Goal: Task Accomplishment & Management: Manage account settings

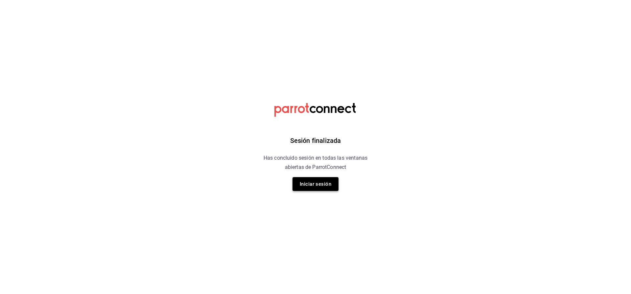
click at [333, 179] on button "Iniciar sesión" at bounding box center [316, 184] width 46 height 14
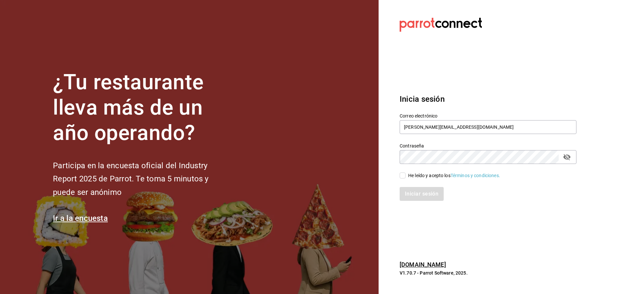
click at [404, 175] on input "He leído y acepto los Términos y condiciones." at bounding box center [403, 175] width 6 height 6
checkbox input "true"
click at [417, 190] on button "Iniciar sesión" at bounding box center [422, 194] width 45 height 14
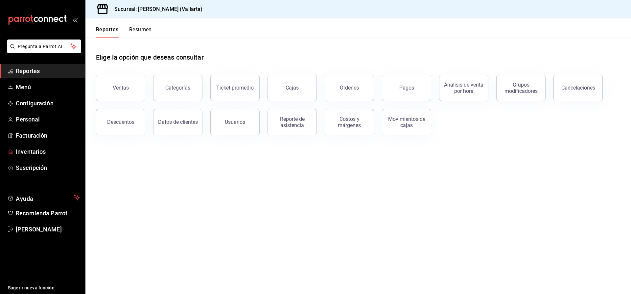
drag, startPoint x: 52, startPoint y: 152, endPoint x: 569, endPoint y: 0, distance: 539.3
click at [52, 152] on span "Inventarios" at bounding box center [48, 151] width 64 height 9
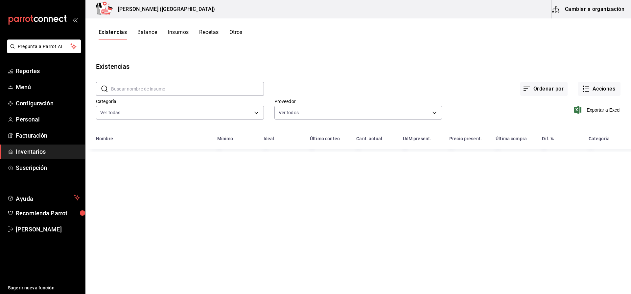
click at [587, 13] on button "Cambiar a organización" at bounding box center [589, 9] width 74 height 18
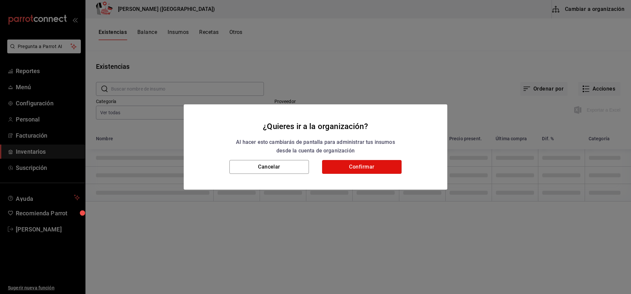
click at [368, 163] on button "Confirmar" at bounding box center [362, 167] width 80 height 14
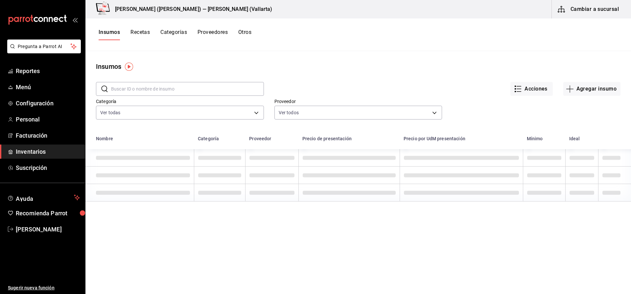
click at [156, 86] on input "text" at bounding box center [187, 88] width 153 height 13
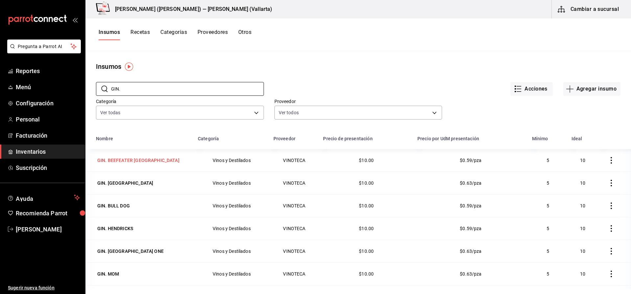
type input "GIN."
click at [143, 156] on div "GIN. BEEFEATER LONDON" at bounding box center [138, 160] width 85 height 9
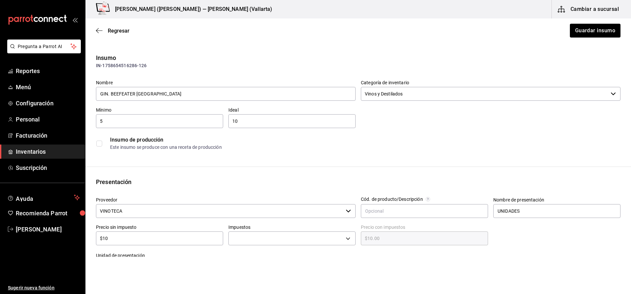
type input "$11.60"
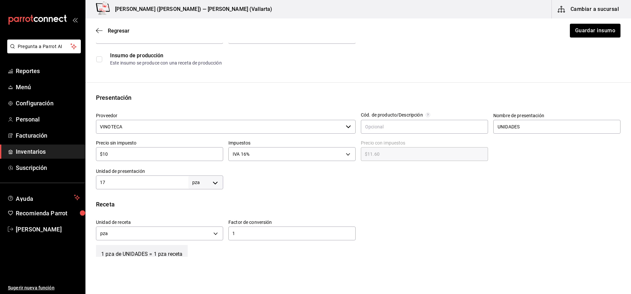
scroll to position [99, 0]
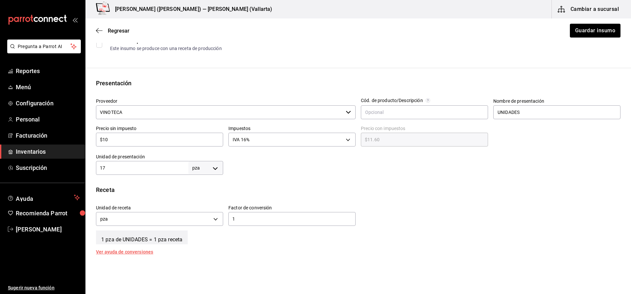
click at [137, 172] on div "17 pza UNIT ​" at bounding box center [159, 168] width 127 height 14
type input "16"
click at [592, 36] on button "Guardar insumo" at bounding box center [594, 31] width 51 height 14
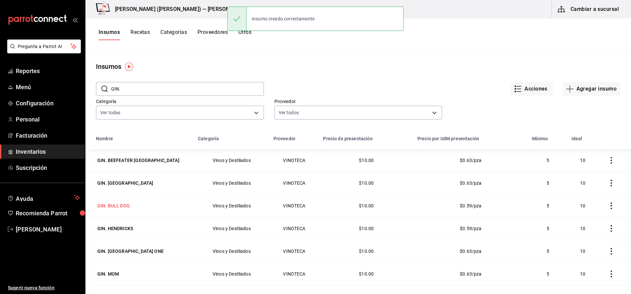
click at [126, 207] on div "GIN. BULL DOG" at bounding box center [113, 205] width 33 height 7
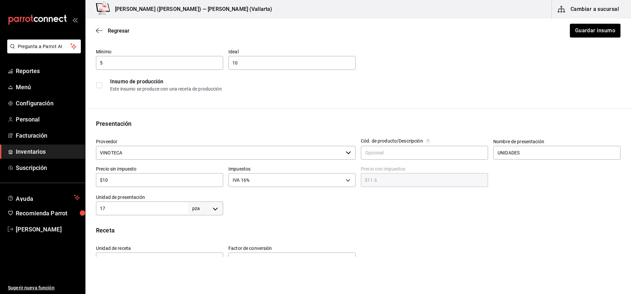
scroll to position [66, 0]
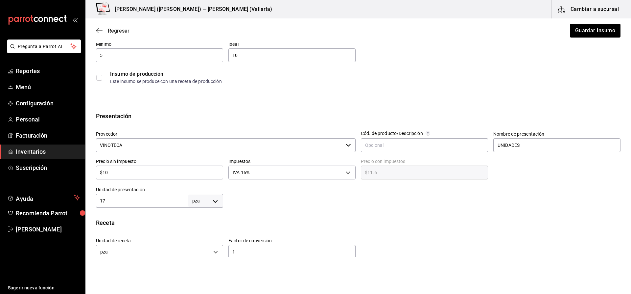
click at [123, 32] on span "Regresar" at bounding box center [119, 31] width 22 height 6
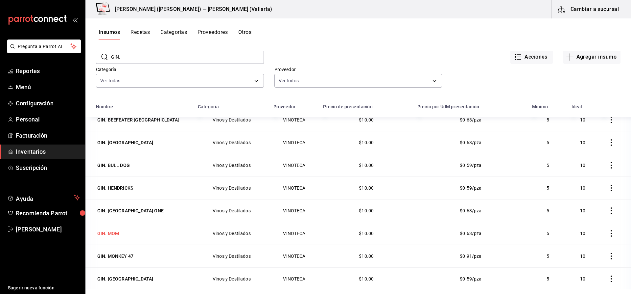
scroll to position [33, 0]
click at [131, 255] on div "GIN. MONKEY 47" at bounding box center [115, 255] width 36 height 7
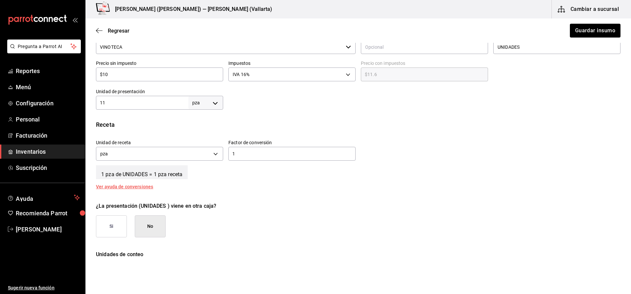
scroll to position [197, 0]
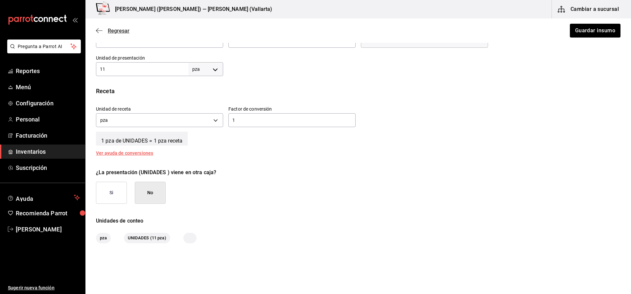
click at [100, 28] on icon "button" at bounding box center [99, 31] width 7 height 6
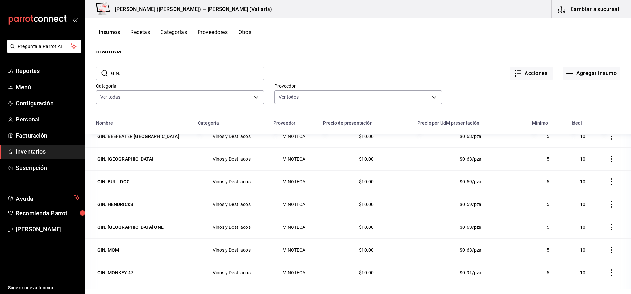
scroll to position [81, 0]
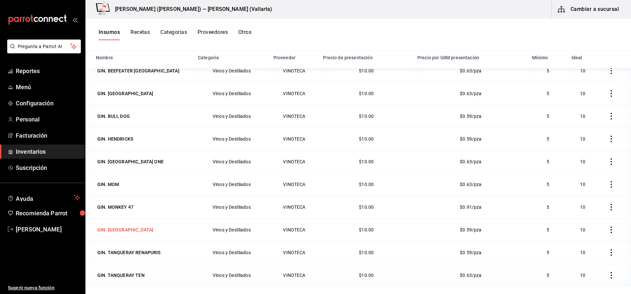
click at [132, 231] on div "GIN. TANQUERAY" at bounding box center [125, 229] width 56 height 7
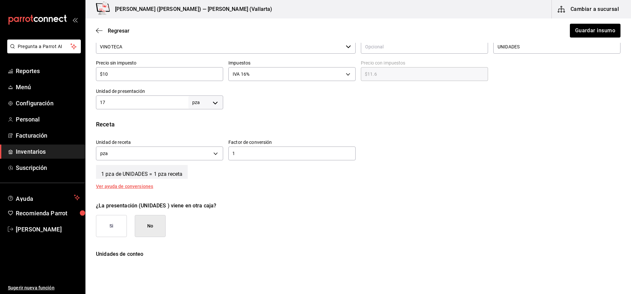
scroll to position [164, 0]
click at [103, 31] on span "Regresar" at bounding box center [113, 31] width 34 height 6
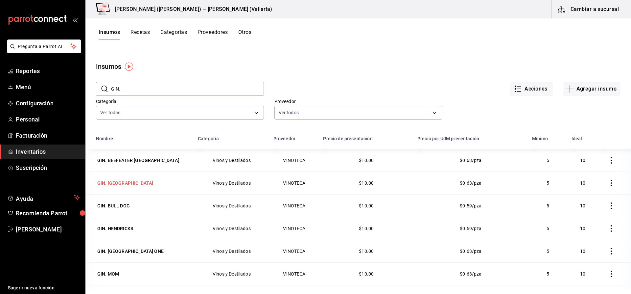
scroll to position [9, 0]
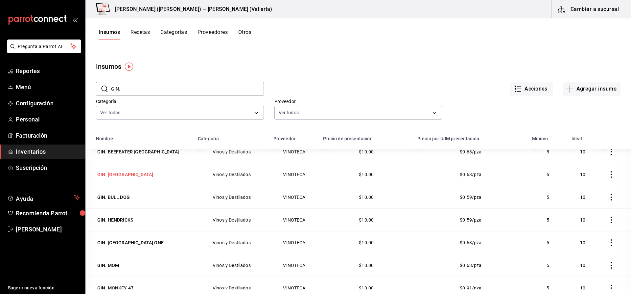
click at [124, 175] on div "GIN. BOMBAY SAPHIRE" at bounding box center [125, 174] width 56 height 7
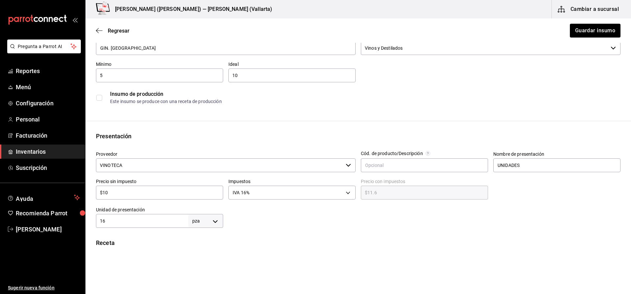
scroll to position [99, 0]
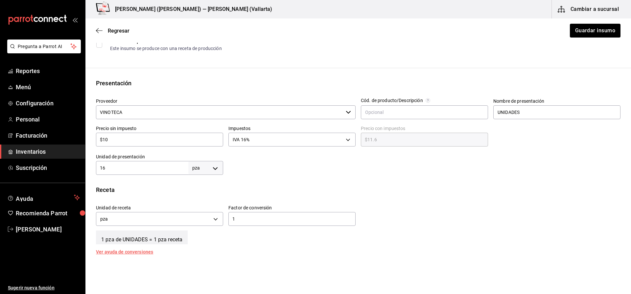
click at [135, 168] on input "16" at bounding box center [142, 168] width 92 height 8
type input "17"
click at [600, 33] on button "Guardar insumo" at bounding box center [594, 31] width 51 height 14
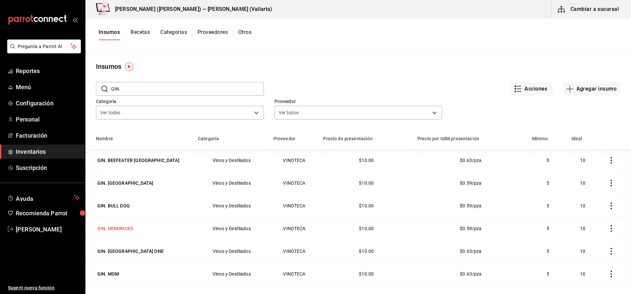
click at [111, 231] on div "GIN. HENDRICKS" at bounding box center [115, 228] width 36 height 7
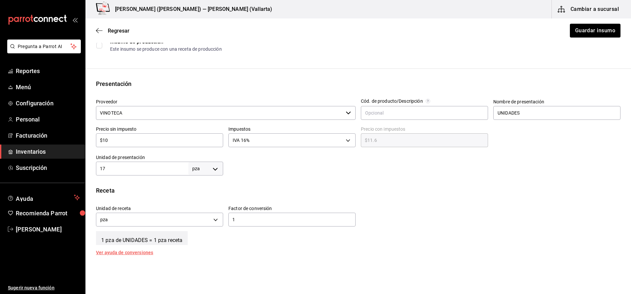
scroll to position [99, 0]
click at [598, 31] on button "Guardar insumo" at bounding box center [594, 31] width 51 height 14
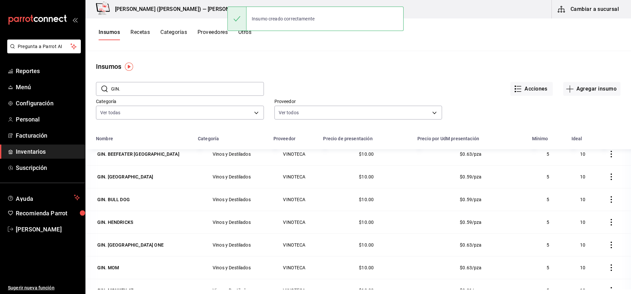
scroll to position [9, 0]
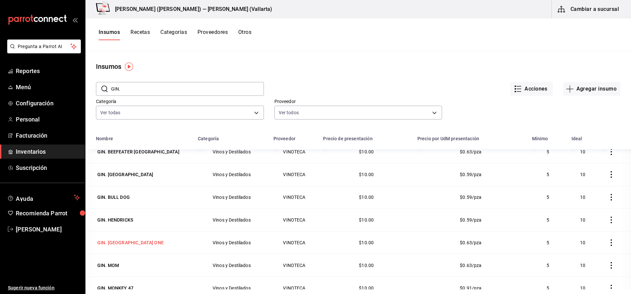
click at [115, 241] on div "GIN. LONDON ONE" at bounding box center [130, 242] width 66 height 7
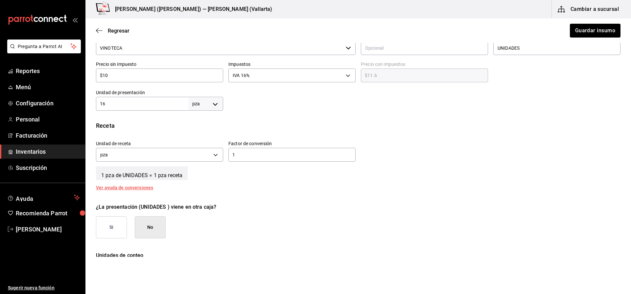
scroll to position [164, 0]
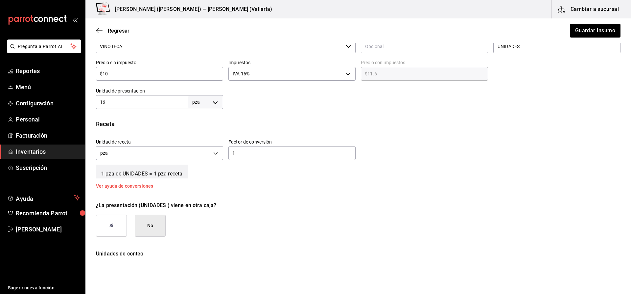
click at [121, 34] on div "Regresar Guardar insumo" at bounding box center [358, 30] width 546 height 24
click at [121, 32] on span "Regresar" at bounding box center [119, 31] width 22 height 6
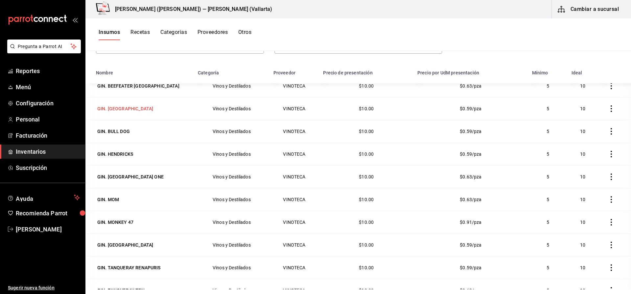
scroll to position [81, 0]
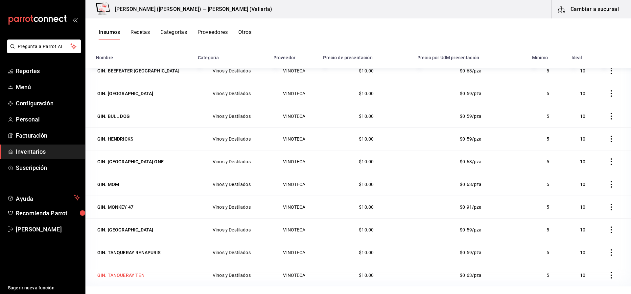
click at [142, 270] on div "GIN. TANQUERAY TEN" at bounding box center [121, 274] width 50 height 9
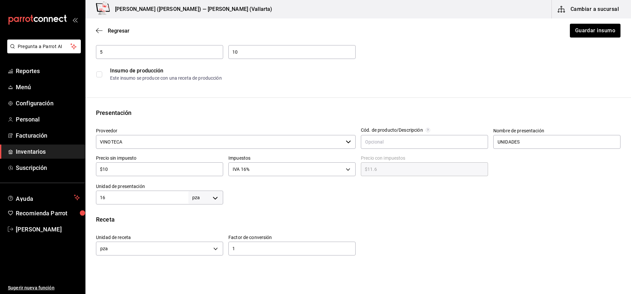
scroll to position [197, 0]
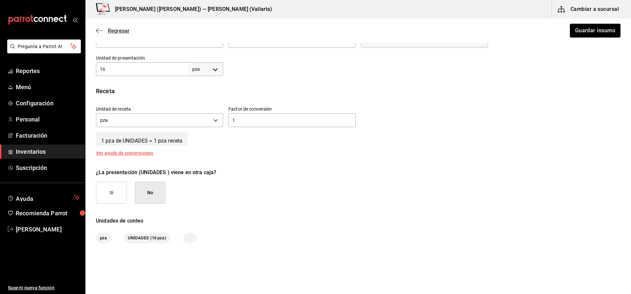
click at [111, 33] on span "Regresar" at bounding box center [119, 31] width 22 height 6
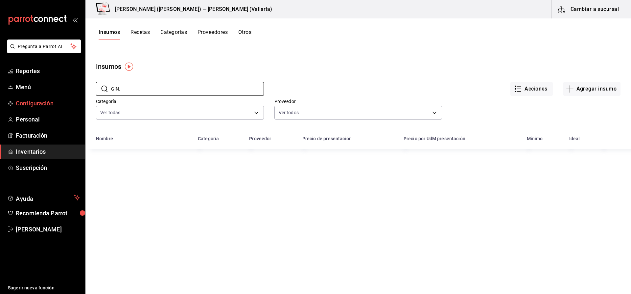
drag, startPoint x: 133, startPoint y: 89, endPoint x: 75, endPoint y: 96, distance: 59.3
click at [75, 96] on div "Pregunta a Parrot AI Reportes Menú Configuración Personal Facturación Inventari…" at bounding box center [315, 144] width 631 height 289
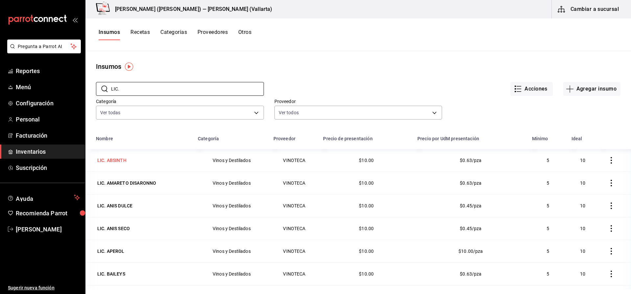
type input "LIC."
click at [111, 160] on div "LIC. ABSINTH" at bounding box center [111, 160] width 29 height 7
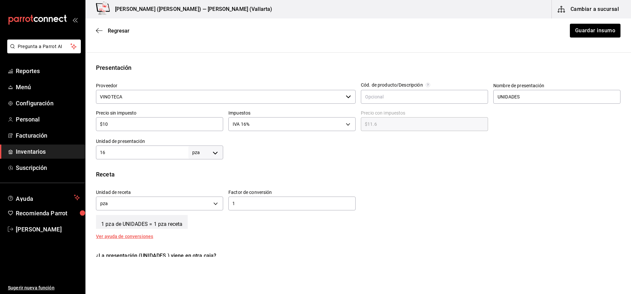
scroll to position [132, 0]
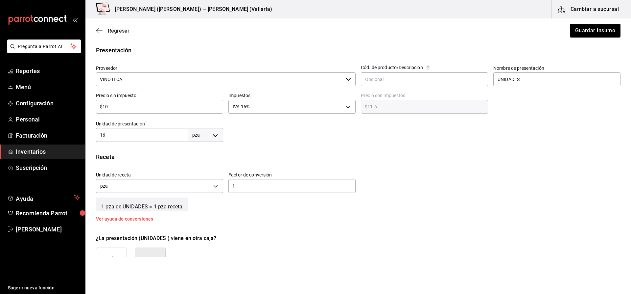
click at [117, 31] on span "Regresar" at bounding box center [119, 31] width 22 height 6
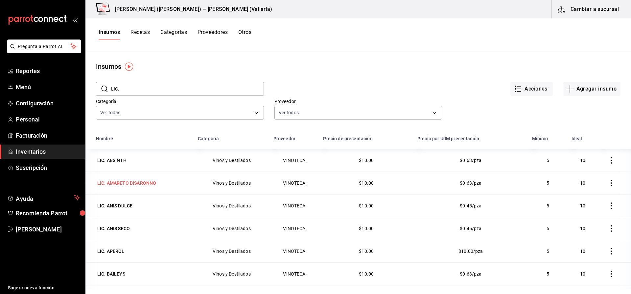
click at [140, 184] on div "LIC. AMARETO DISARONNO" at bounding box center [126, 183] width 59 height 7
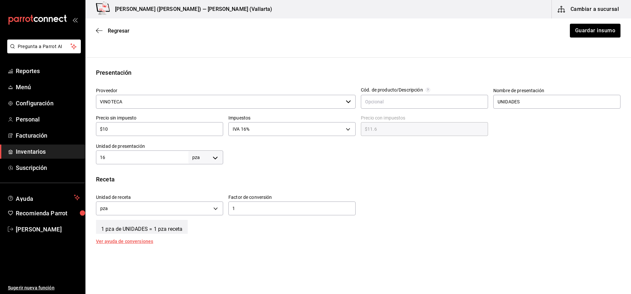
scroll to position [132, 0]
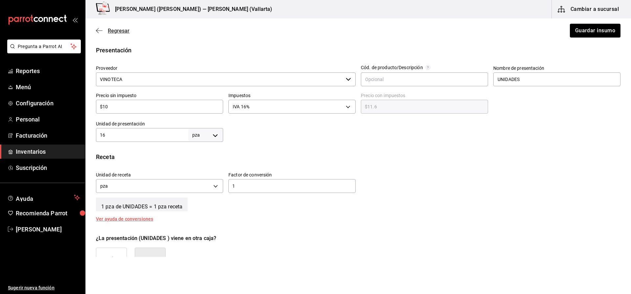
click at [106, 30] on span "Regresar" at bounding box center [113, 31] width 34 height 6
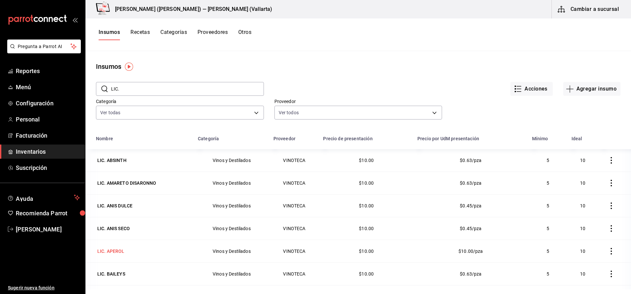
click at [119, 252] on div "LIC. APEROL" at bounding box center [110, 251] width 27 height 7
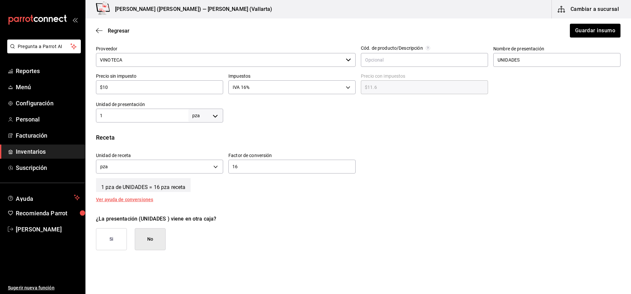
scroll to position [164, 0]
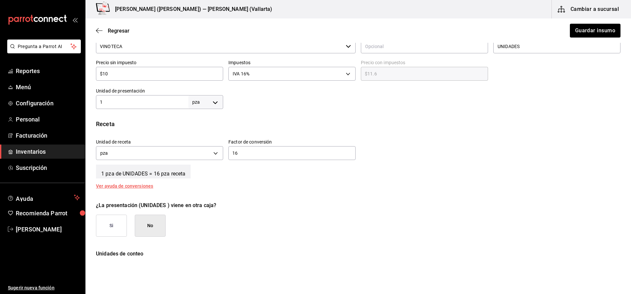
click at [128, 102] on input "1" at bounding box center [142, 102] width 92 height 8
type input "16"
click at [277, 156] on input "16" at bounding box center [292, 153] width 127 height 8
type input "1"
click at [582, 24] on button "Guardar insumo" at bounding box center [594, 31] width 51 height 14
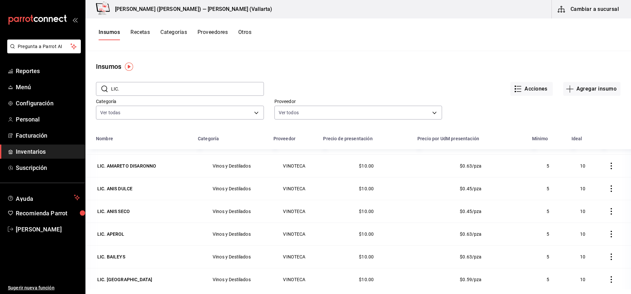
scroll to position [66, 0]
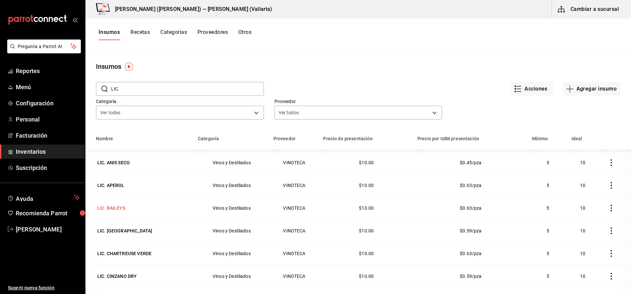
click at [123, 212] on div "LIC. BAILEYS" at bounding box center [111, 207] width 31 height 9
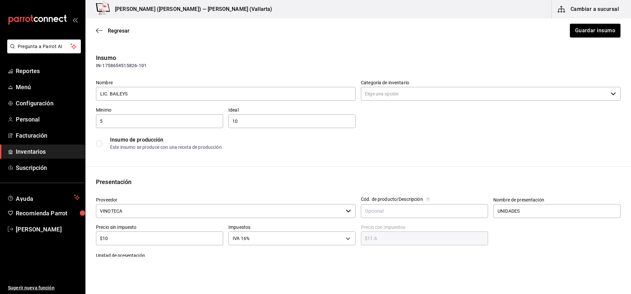
type input "Vinos y Destilados"
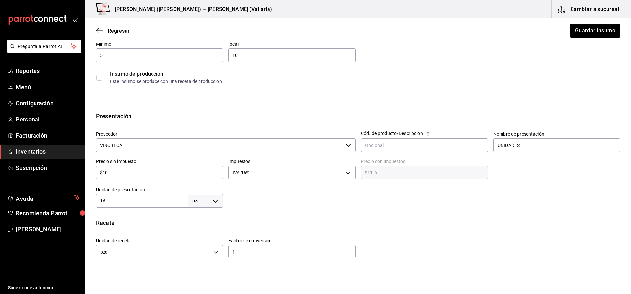
scroll to position [99, 0]
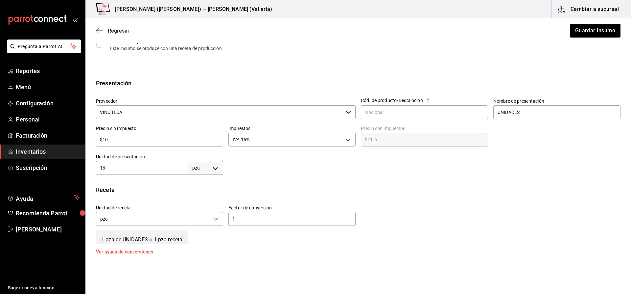
click at [117, 28] on span "Regresar" at bounding box center [119, 31] width 22 height 6
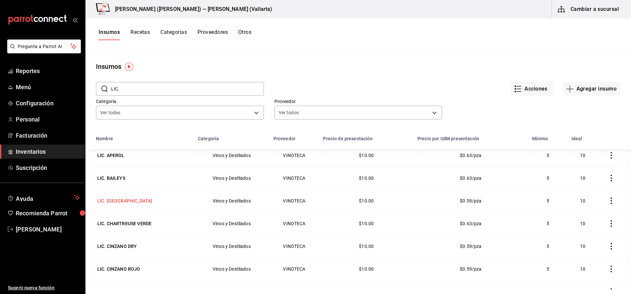
scroll to position [132, 0]
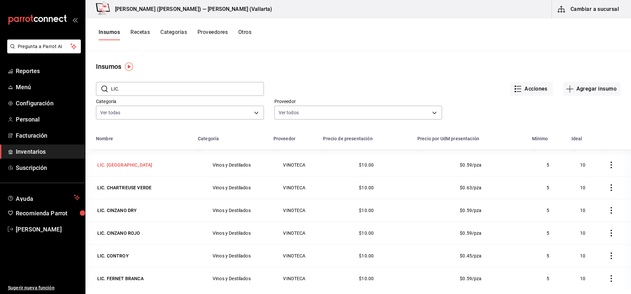
click at [119, 165] on div "LIC. CAMPARI" at bounding box center [124, 164] width 55 height 7
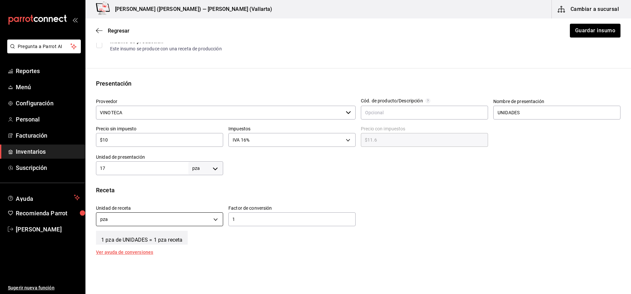
scroll to position [99, 0]
click at [122, 28] on span "Regresar" at bounding box center [119, 31] width 22 height 6
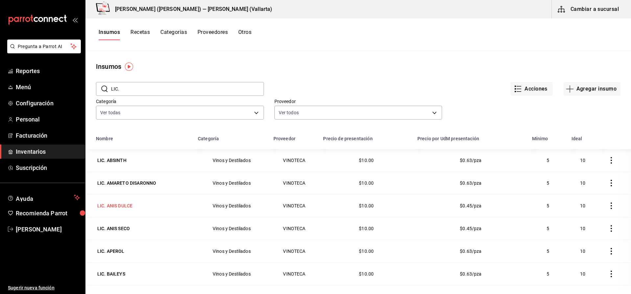
click at [133, 210] on td "LIC. ANIS DULCE" at bounding box center [139, 205] width 109 height 23
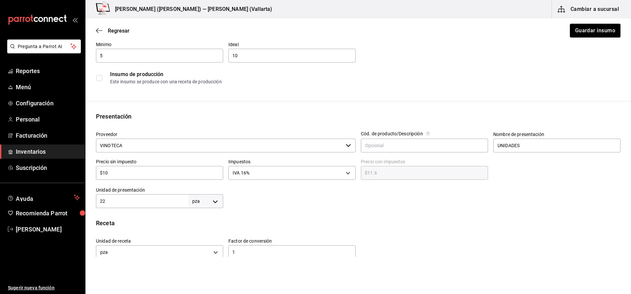
scroll to position [99, 0]
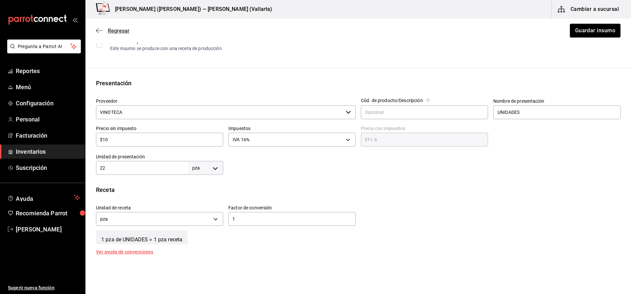
click at [122, 32] on span "Regresar" at bounding box center [119, 31] width 22 height 6
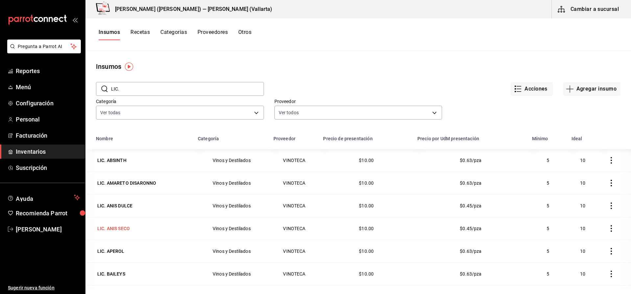
click at [131, 227] on div "LIC. ANIS SECO" at bounding box center [113, 228] width 35 height 9
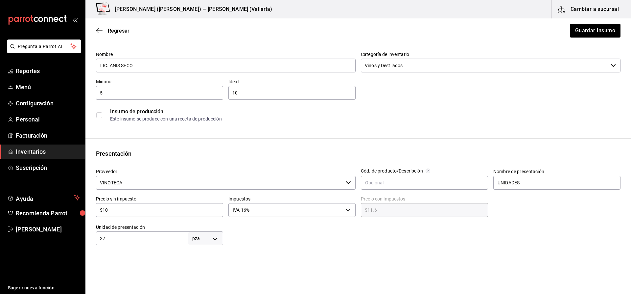
scroll to position [99, 0]
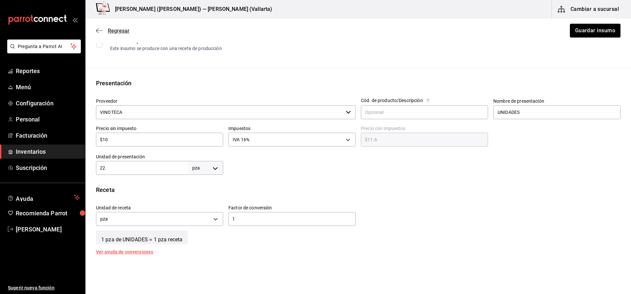
click at [117, 31] on span "Regresar" at bounding box center [119, 31] width 22 height 6
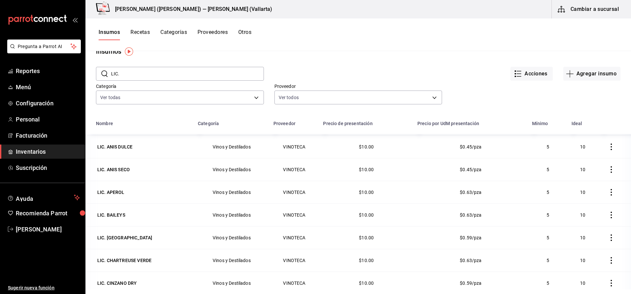
scroll to position [66, 0]
click at [143, 239] on div "LIC. CHARTREUSE VERDE" at bounding box center [124, 238] width 54 height 7
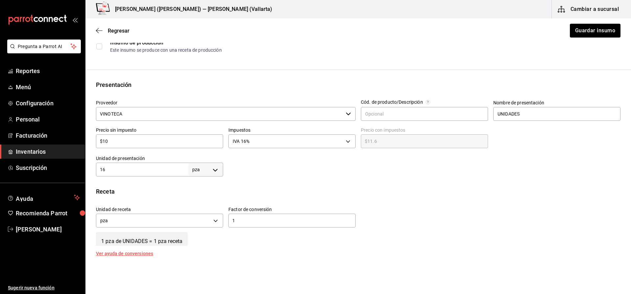
scroll to position [99, 0]
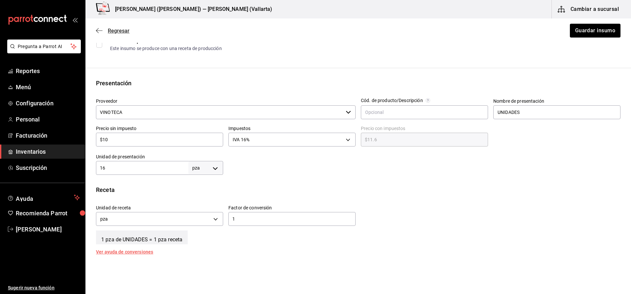
click at [113, 31] on span "Regresar" at bounding box center [119, 31] width 22 height 6
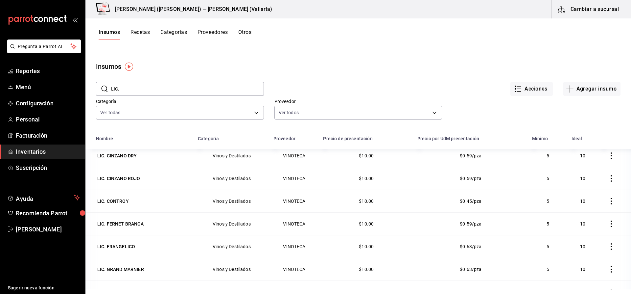
scroll to position [185, 0]
click at [352, 74] on div "Acciones Agregar insumo" at bounding box center [442, 83] width 357 height 24
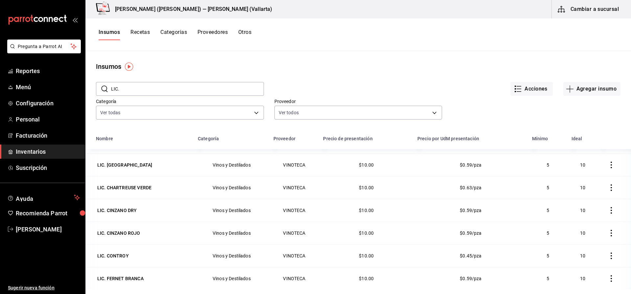
scroll to position [164, 0]
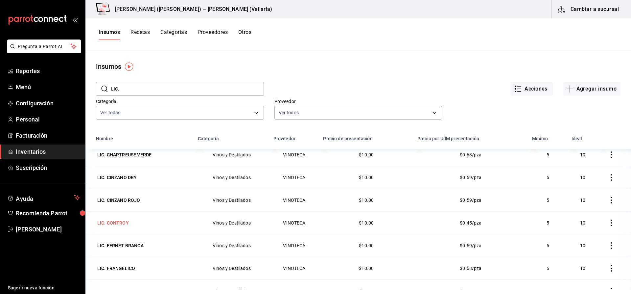
click at [117, 221] on div "LIC. CONTROY" at bounding box center [113, 222] width 32 height 7
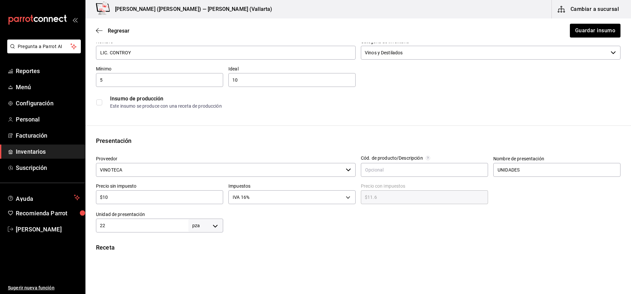
scroll to position [99, 0]
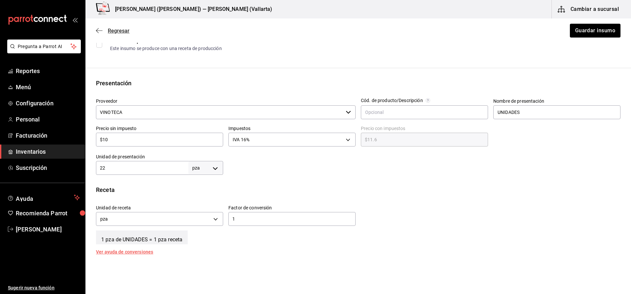
click at [109, 33] on span "Regresar" at bounding box center [119, 31] width 22 height 6
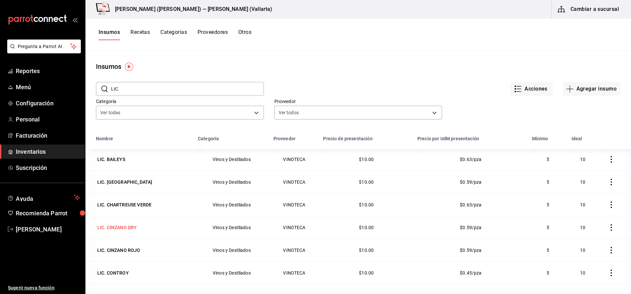
scroll to position [197, 0]
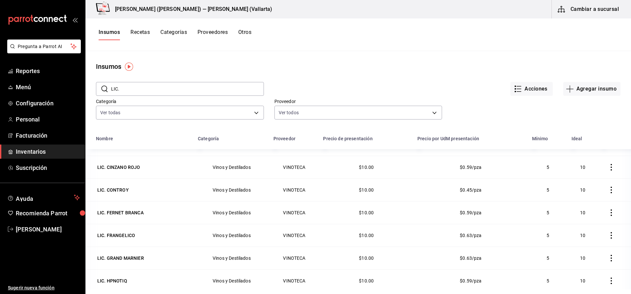
click at [130, 210] on div "LIC. FERNET BRANCA" at bounding box center [120, 212] width 46 height 7
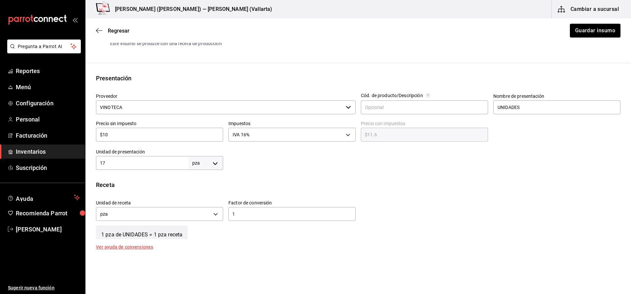
scroll to position [164, 0]
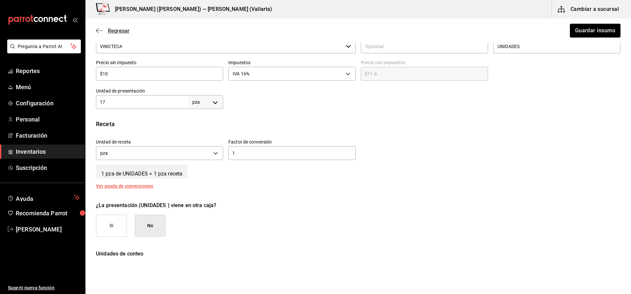
click at [119, 31] on span "Regresar" at bounding box center [119, 31] width 22 height 6
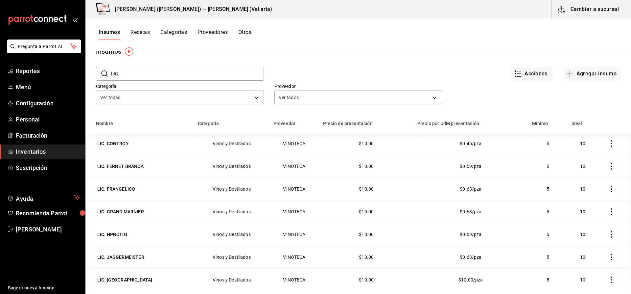
scroll to position [218, 0]
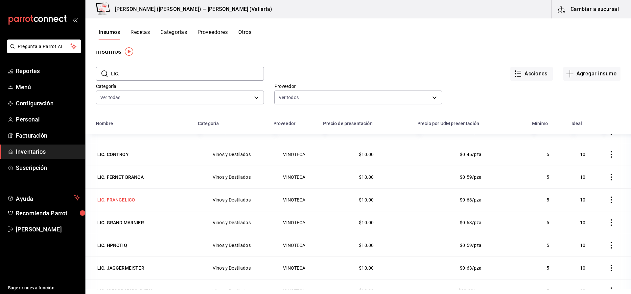
click at [132, 200] on div "LIC. FRANGELICO" at bounding box center [116, 199] width 38 height 7
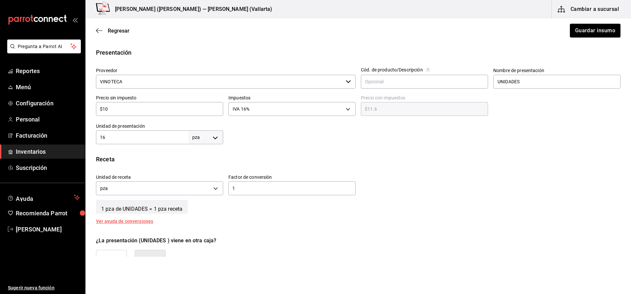
scroll to position [132, 0]
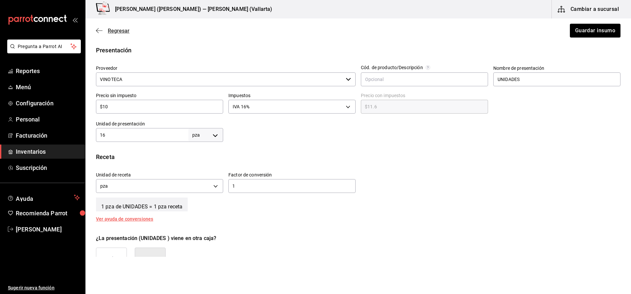
click at [119, 33] on span "Regresar" at bounding box center [119, 31] width 22 height 6
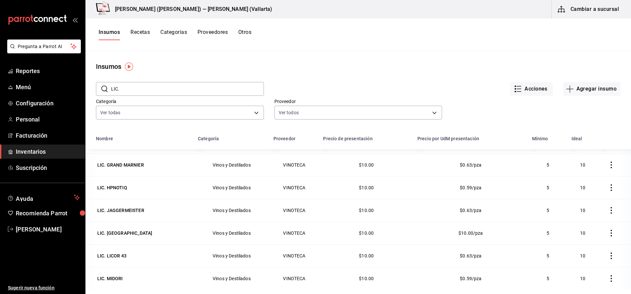
scroll to position [296, 0]
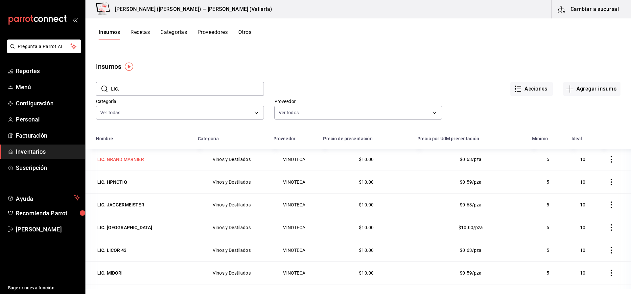
click at [135, 161] on div "LIC. GRAND MARNIER" at bounding box center [120, 159] width 47 height 7
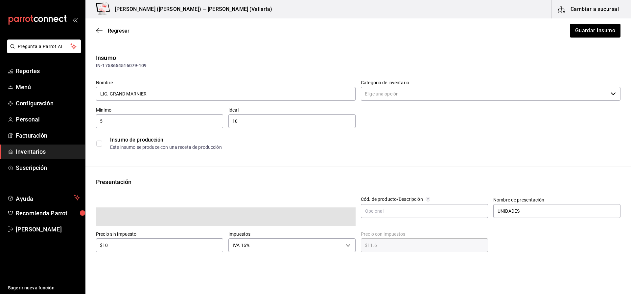
type input "Vinos y Destilados"
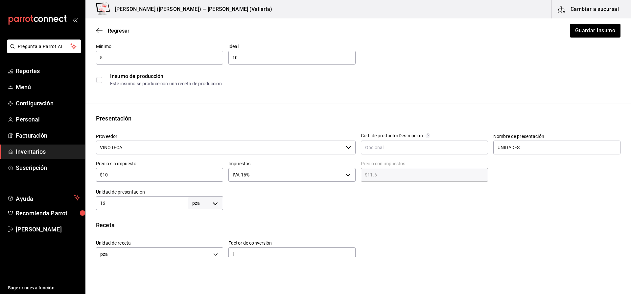
scroll to position [66, 0]
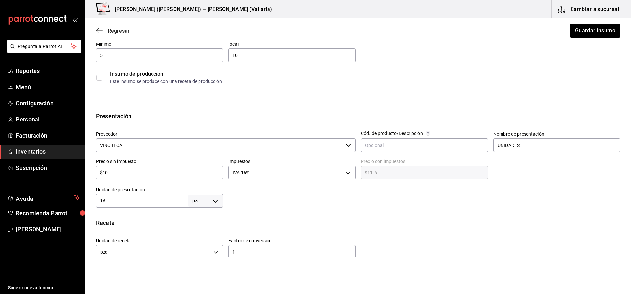
click at [123, 30] on span "Regresar" at bounding box center [119, 31] width 22 height 6
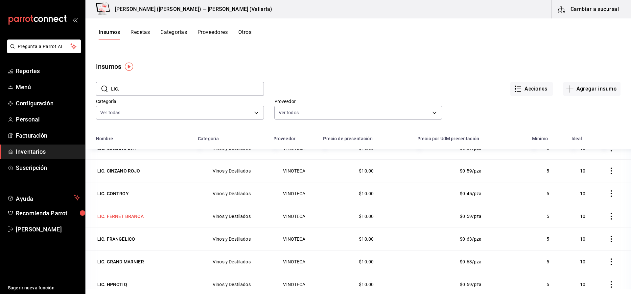
scroll to position [230, 0]
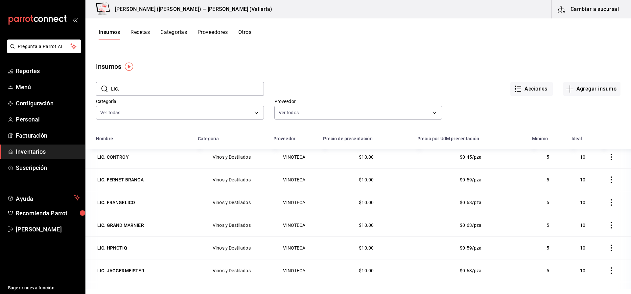
click at [115, 251] on div "LIC. HPNOTIQ" at bounding box center [112, 247] width 30 height 7
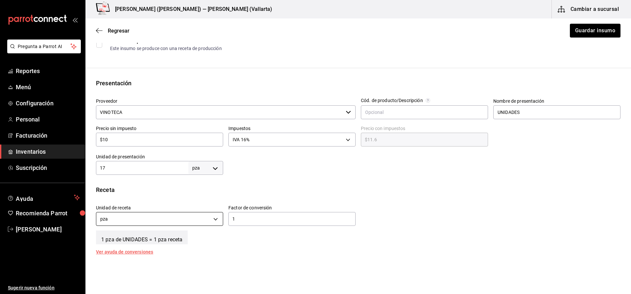
scroll to position [92, 0]
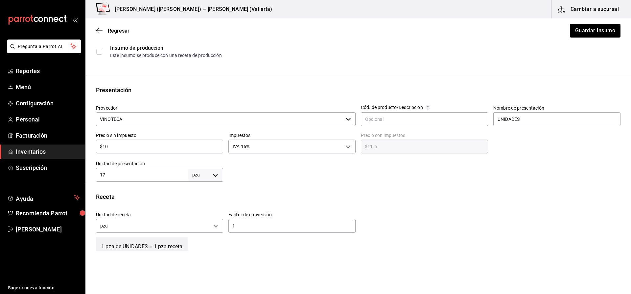
click at [118, 35] on div "Regresar Guardar insumo" at bounding box center [358, 30] width 546 height 24
click at [122, 29] on span "Regresar" at bounding box center [119, 31] width 22 height 6
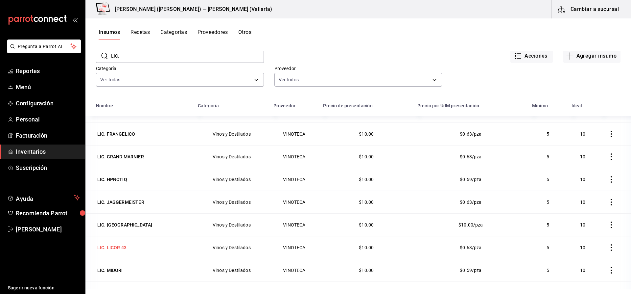
scroll to position [251, 0]
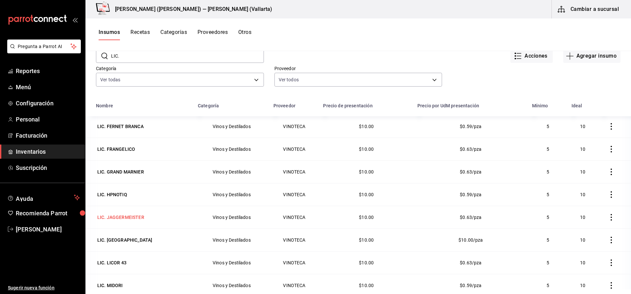
click at [128, 209] on td "LIC. JAGGERMEISTER" at bounding box center [139, 216] width 109 height 23
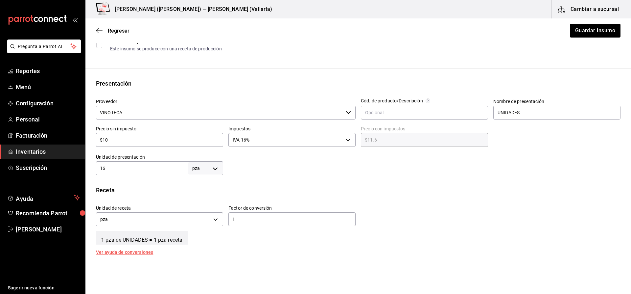
scroll to position [99, 0]
click at [126, 28] on span "Regresar" at bounding box center [119, 31] width 22 height 6
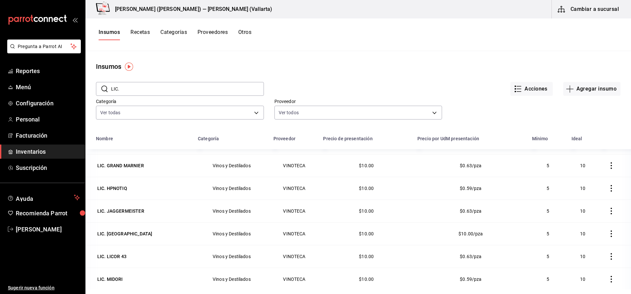
scroll to position [296, 0]
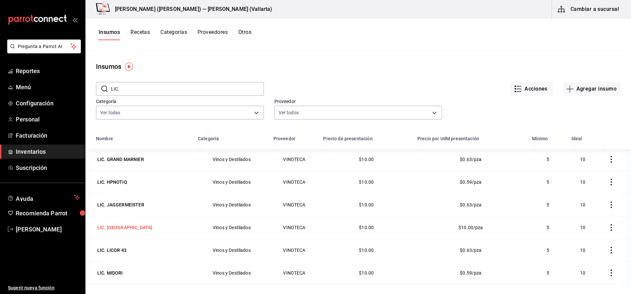
click at [133, 232] on td "LIC. KALHUA" at bounding box center [139, 227] width 109 height 23
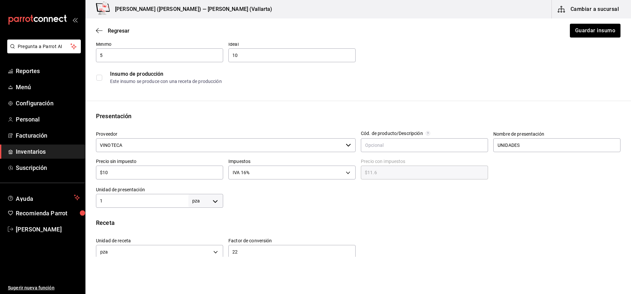
scroll to position [99, 0]
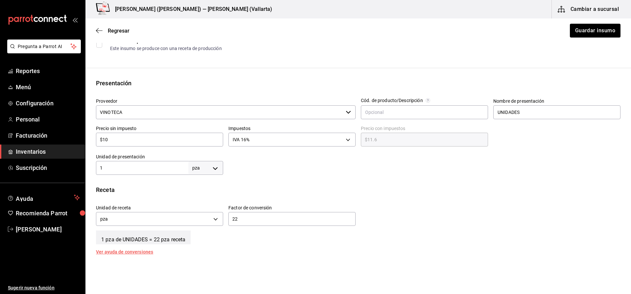
click at [131, 162] on div "1 pza UNIT ​" at bounding box center [159, 168] width 127 height 14
type input "22"
click at [267, 215] on input "22" at bounding box center [292, 219] width 127 height 8
type input "2"
type input "1"
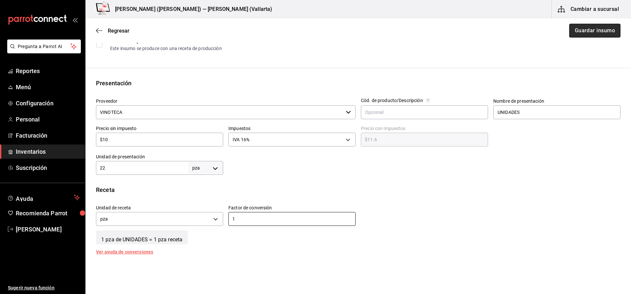
click at [599, 31] on button "Guardar insumo" at bounding box center [594, 31] width 51 height 14
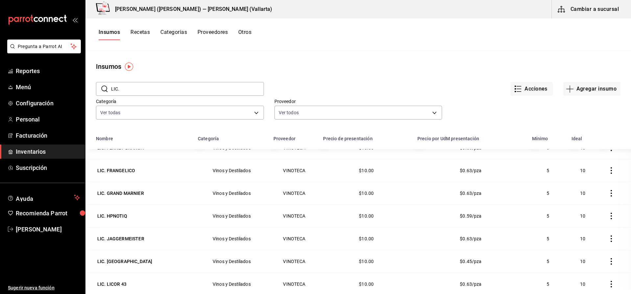
scroll to position [263, 0]
click at [131, 280] on div "LIC. LICOR 43" at bounding box center [143, 282] width 94 height 9
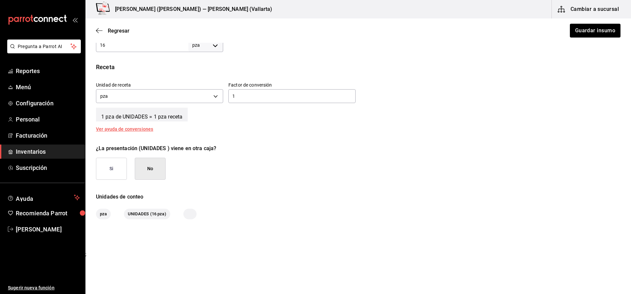
scroll to position [222, 0]
click at [589, 31] on button "Guardar insumo" at bounding box center [594, 31] width 51 height 14
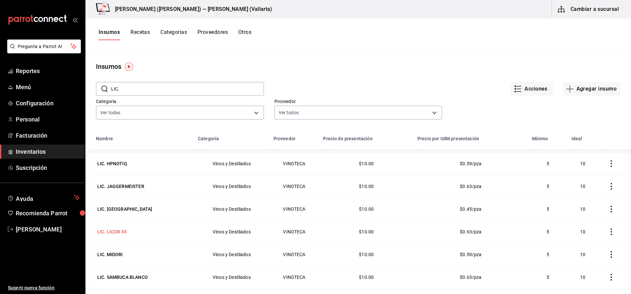
scroll to position [329, 0]
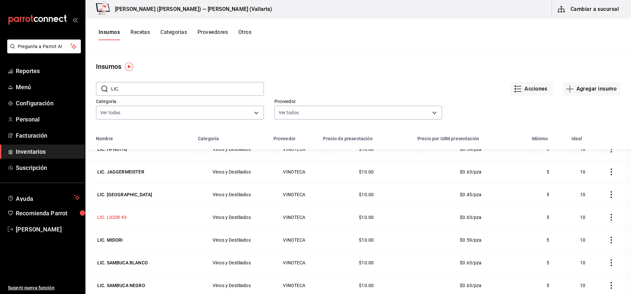
click at [116, 237] on div "LIC. MIDORI" at bounding box center [110, 239] width 26 height 7
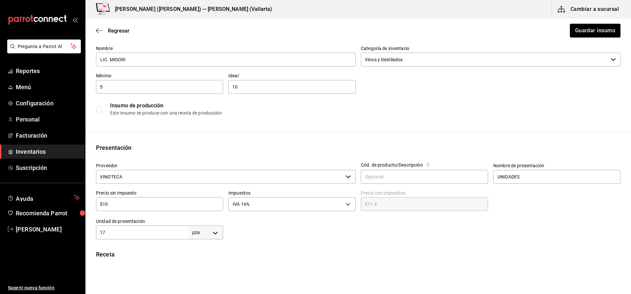
scroll to position [99, 0]
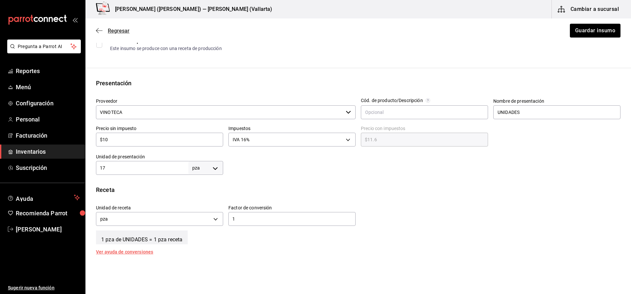
click at [125, 31] on span "Regresar" at bounding box center [119, 31] width 22 height 6
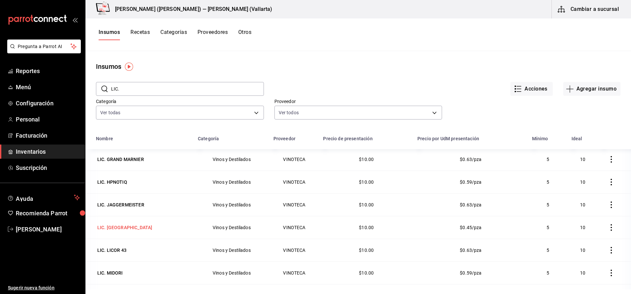
scroll to position [349, 0]
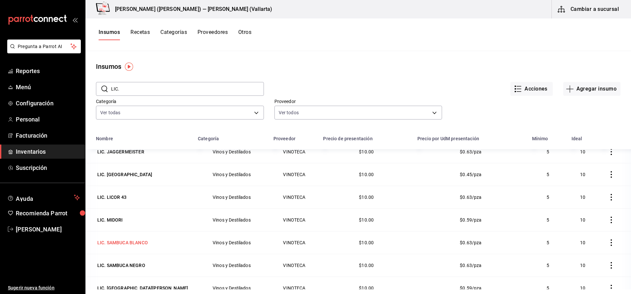
click at [141, 244] on div "LIC. SAMBUCA BLANCO" at bounding box center [122, 242] width 51 height 7
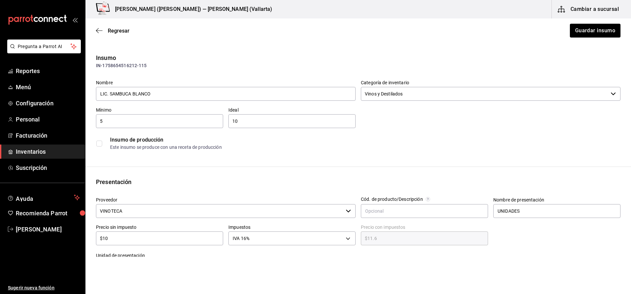
scroll to position [164, 0]
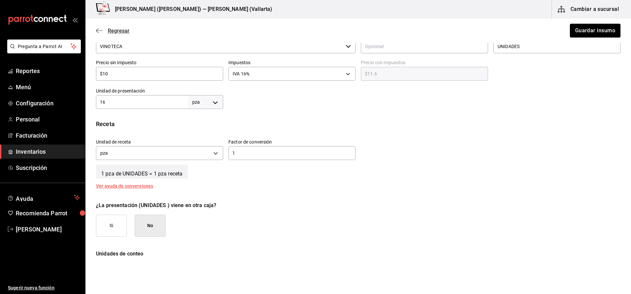
click at [106, 31] on span "Regresar" at bounding box center [113, 31] width 34 height 6
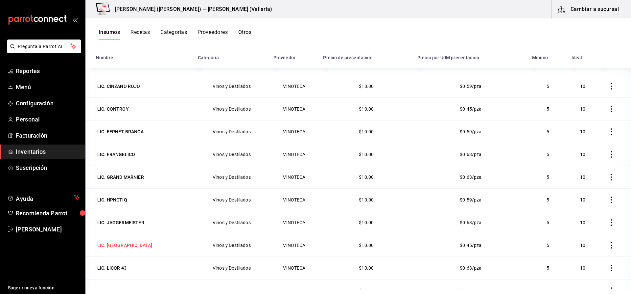
scroll to position [349, 0]
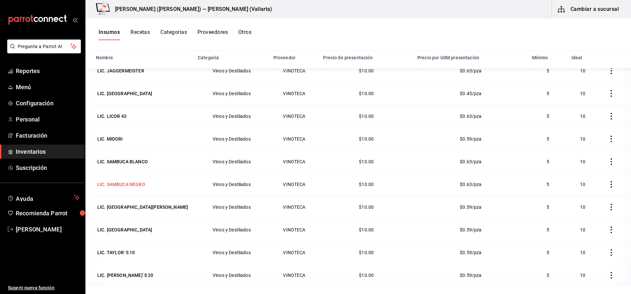
click at [134, 180] on div "LIC. SAMBUCA NEGRO" at bounding box center [121, 184] width 51 height 9
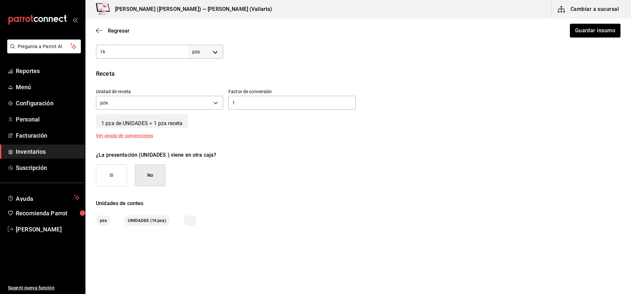
scroll to position [222, 0]
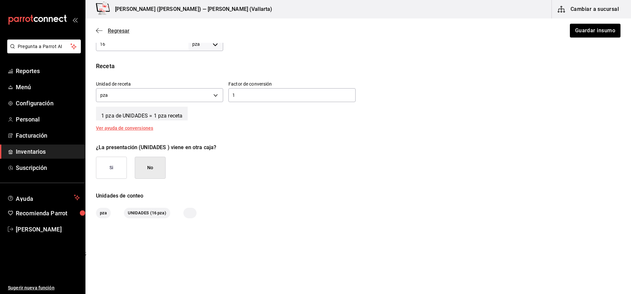
click at [119, 33] on span "Regresar" at bounding box center [119, 31] width 22 height 6
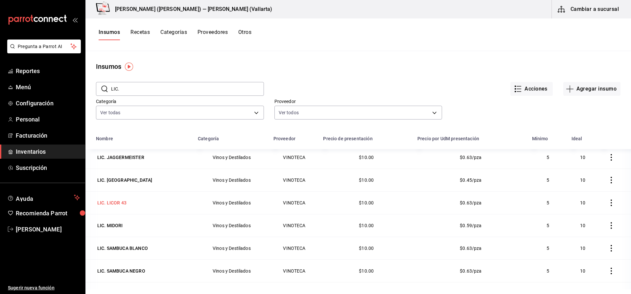
scroll to position [349, 0]
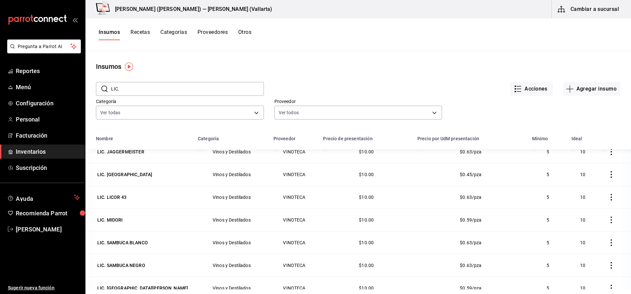
click at [131, 289] on html "Pregunta a Parrot AI Reportes Menú Configuración Personal Facturación Inventari…" at bounding box center [315, 144] width 631 height 289
click at [131, 287] on div "LIC. ST GERMAIN" at bounding box center [142, 287] width 91 height 7
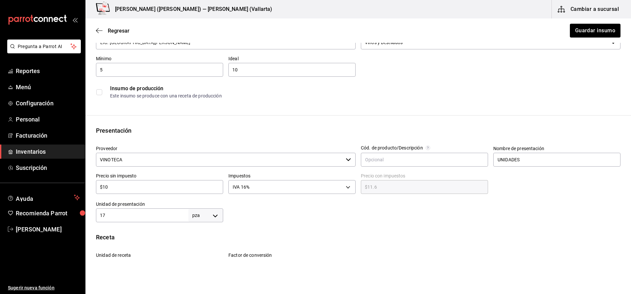
scroll to position [66, 0]
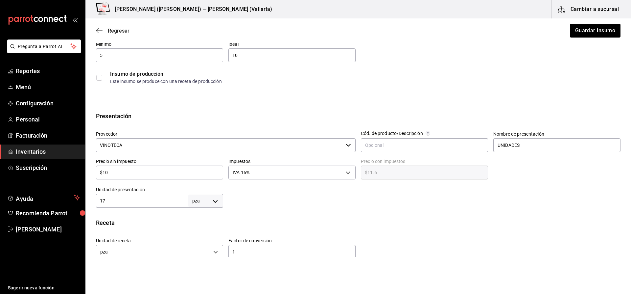
click at [125, 32] on span "Regresar" at bounding box center [119, 31] width 22 height 6
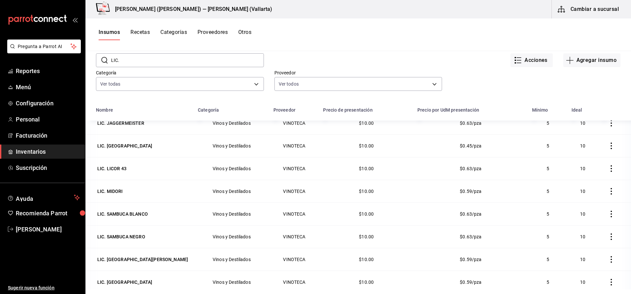
scroll to position [81, 0]
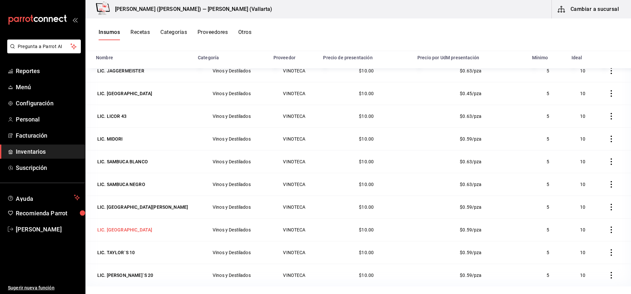
click at [123, 227] on div "LIC. STREGA" at bounding box center [124, 229] width 55 height 7
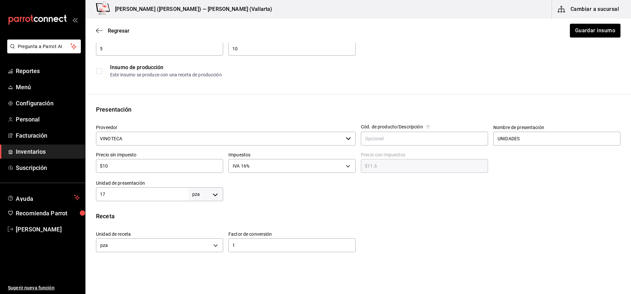
scroll to position [99, 0]
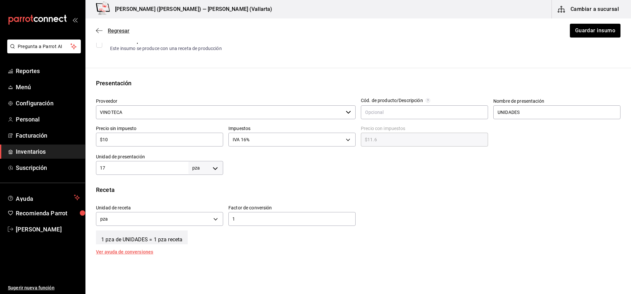
click at [121, 31] on span "Regresar" at bounding box center [119, 31] width 22 height 6
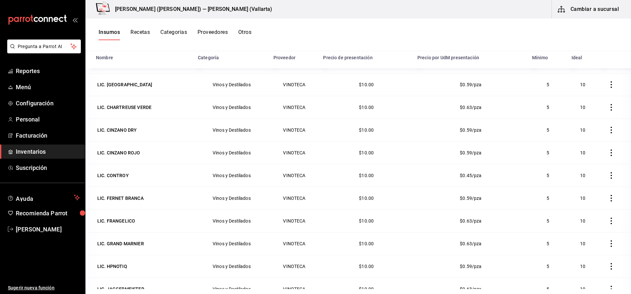
scroll to position [119, 0]
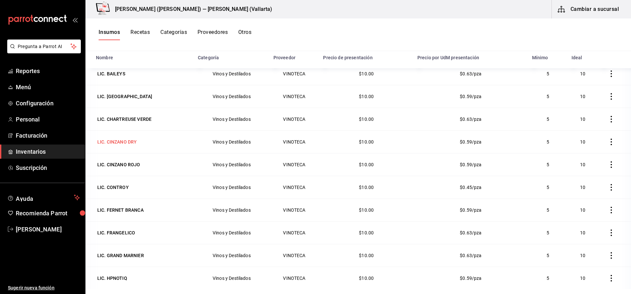
click at [135, 140] on div "LIC. CINZANO DRY" at bounding box center [116, 141] width 39 height 7
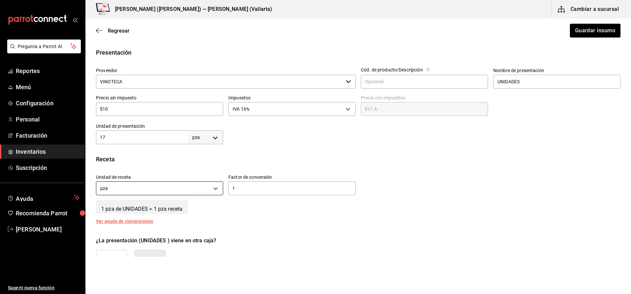
scroll to position [132, 0]
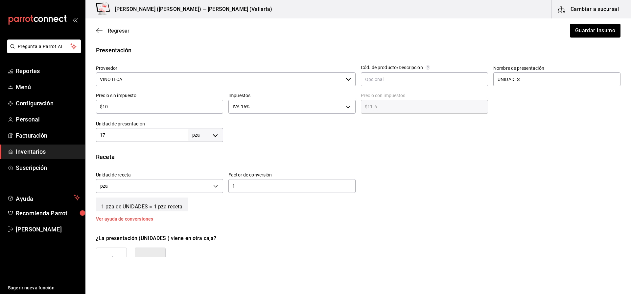
click at [123, 34] on span "Regresar" at bounding box center [119, 31] width 22 height 6
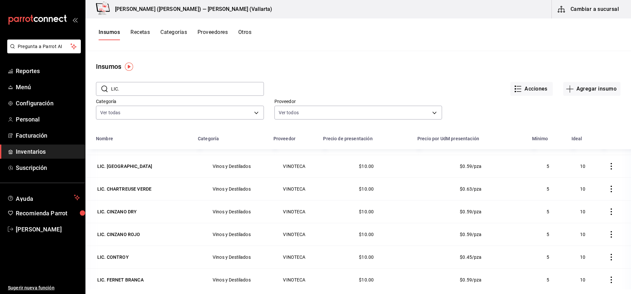
scroll to position [132, 0]
click at [136, 231] on div "LIC. CINZANO ROJO" at bounding box center [118, 232] width 43 height 7
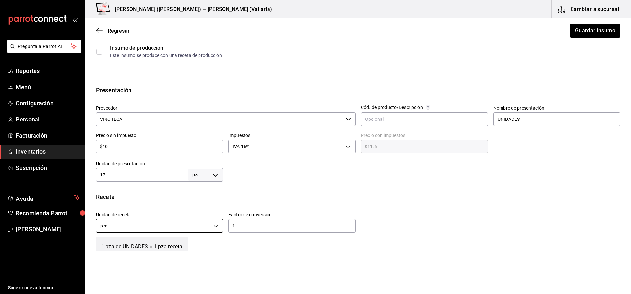
scroll to position [99, 0]
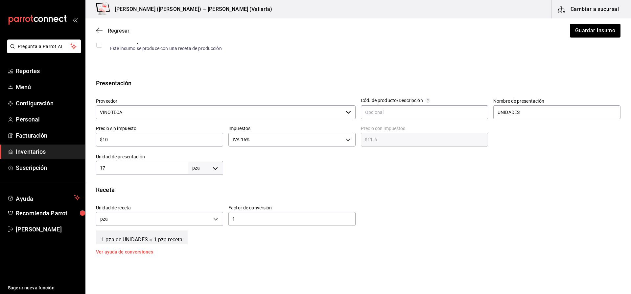
click at [124, 32] on span "Regresar" at bounding box center [119, 31] width 22 height 6
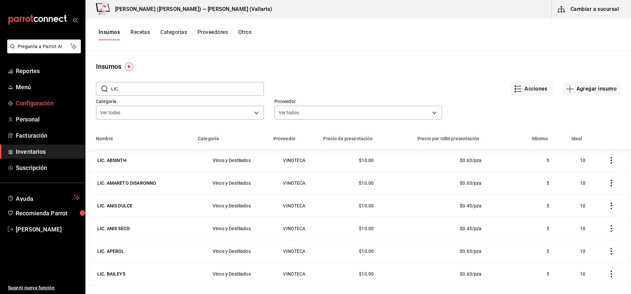
drag, startPoint x: 133, startPoint y: 87, endPoint x: 27, endPoint y: 105, distance: 107.3
click at [27, 105] on div "Pregunta a Parrot AI Reportes Menú Configuración Personal Facturación Inventari…" at bounding box center [315, 144] width 631 height 289
type input "mez."
drag, startPoint x: 144, startPoint y: 158, endPoint x: 151, endPoint y: 159, distance: 7.3
click at [144, 158] on div "MEZ. 400 CONEJOS JOVEN" at bounding box center [126, 160] width 58 height 7
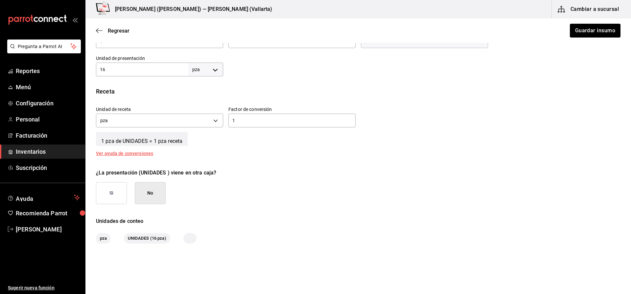
scroll to position [197, 0]
click at [121, 66] on input "16" at bounding box center [142, 69] width 92 height 8
type input "17"
click at [573, 28] on button "Guardar insumo" at bounding box center [594, 31] width 51 height 14
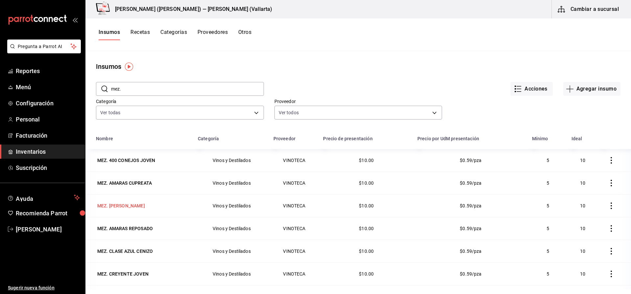
click at [145, 206] on div "MEZ. AMARAS JOVEN" at bounding box center [121, 205] width 50 height 9
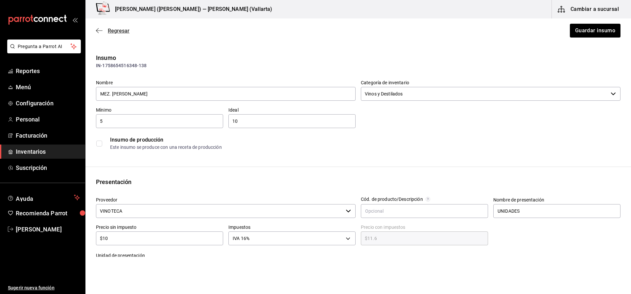
click at [120, 30] on span "Regresar" at bounding box center [119, 31] width 22 height 6
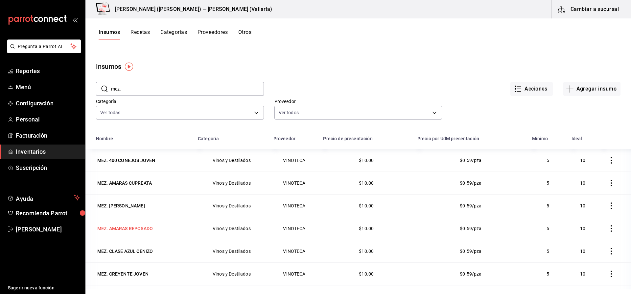
click at [151, 232] on div "MEZ. AMARAS REPOSADO" at bounding box center [125, 228] width 58 height 9
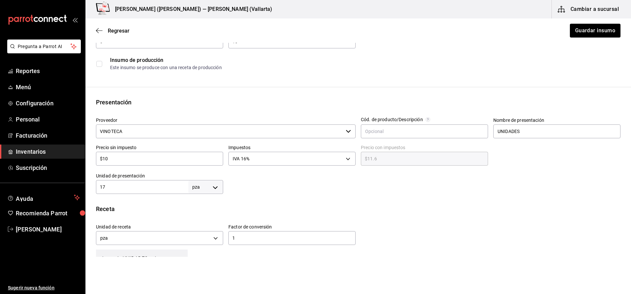
scroll to position [99, 0]
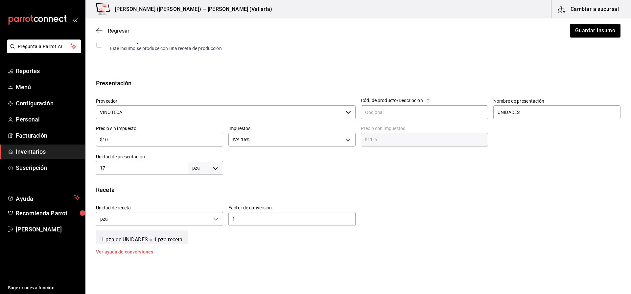
click at [119, 28] on span "Regresar" at bounding box center [119, 31] width 22 height 6
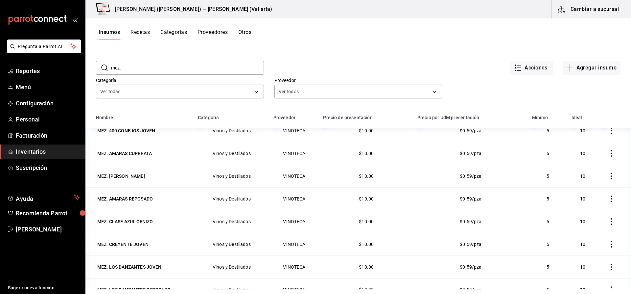
scroll to position [81, 0]
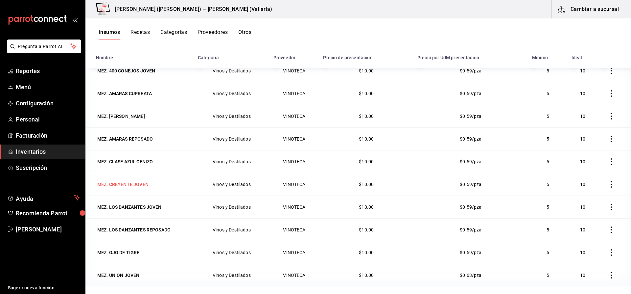
click at [129, 188] on div "MEZ. CREYENTE JOVEN" at bounding box center [123, 184] width 54 height 9
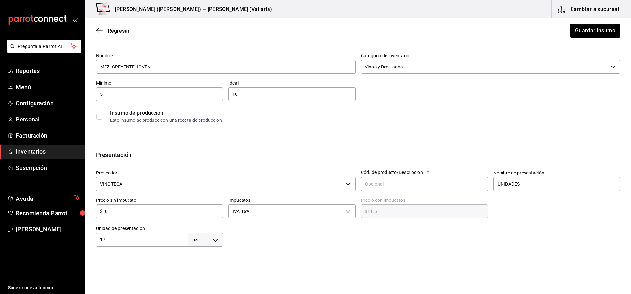
scroll to position [66, 0]
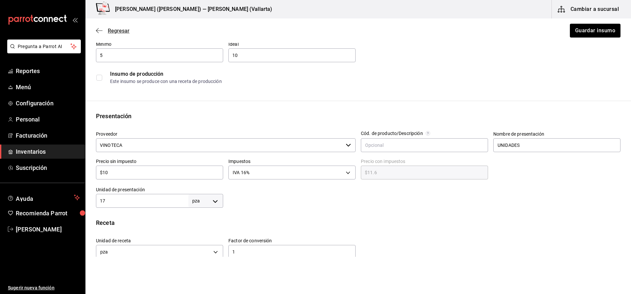
click at [123, 29] on span "Regresar" at bounding box center [119, 31] width 22 height 6
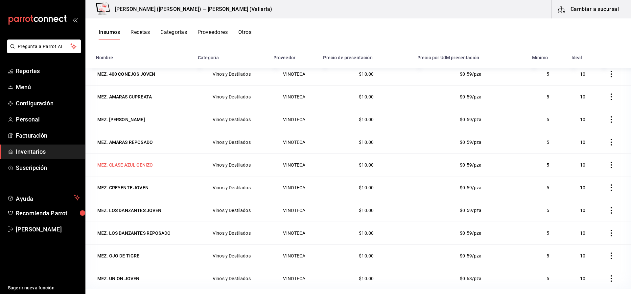
scroll to position [9, 0]
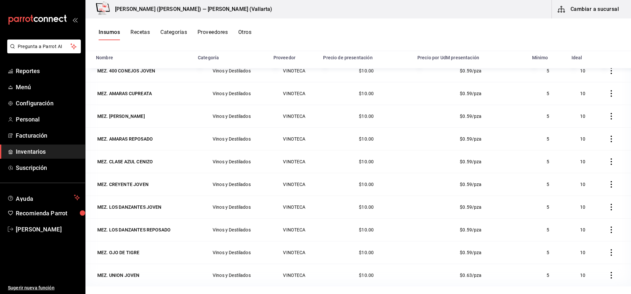
click at [132, 274] on div "MEZ. UNION JOVEN" at bounding box center [118, 275] width 42 height 7
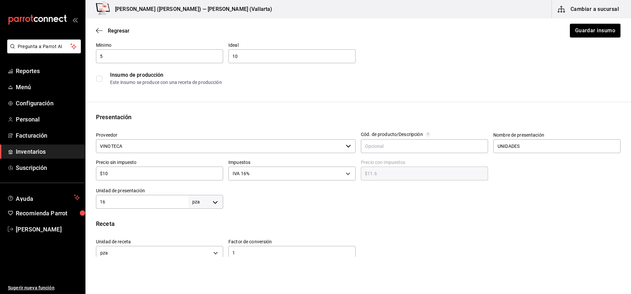
scroll to position [66, 0]
click at [114, 29] on span "Regresar" at bounding box center [119, 31] width 22 height 6
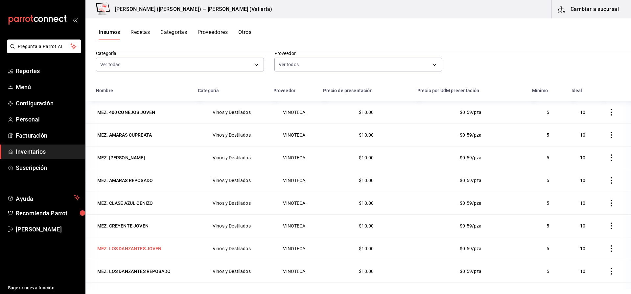
scroll to position [9, 0]
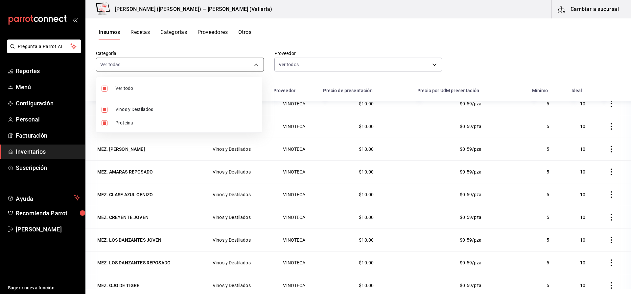
click at [121, 64] on body "Pregunta a Parrot AI Reportes Menú Configuración Personal Facturación Inventari…" at bounding box center [315, 144] width 631 height 289
click at [122, 63] on div at bounding box center [315, 147] width 631 height 294
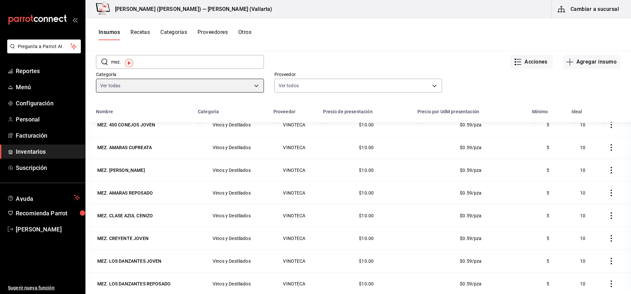
scroll to position [0, 0]
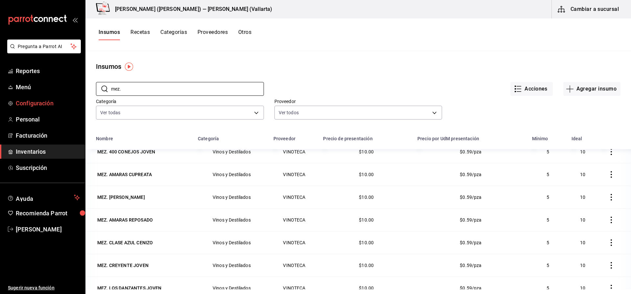
drag, startPoint x: 153, startPoint y: 87, endPoint x: 45, endPoint y: 104, distance: 109.1
click at [45, 104] on div "Pregunta a Parrot AI Reportes Menú Configuración Personal Facturación Inventari…" at bounding box center [315, 144] width 631 height 289
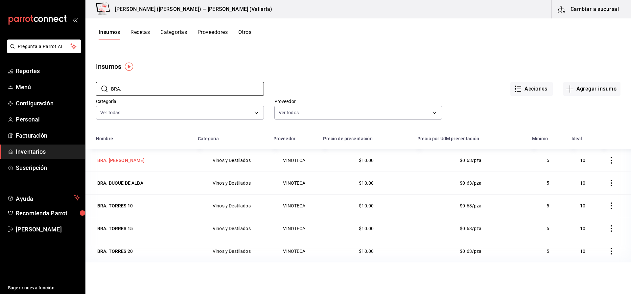
type input "BRA."
click at [146, 157] on div "BRA. CARDENAL DE MENDOZA" at bounding box center [121, 160] width 50 height 9
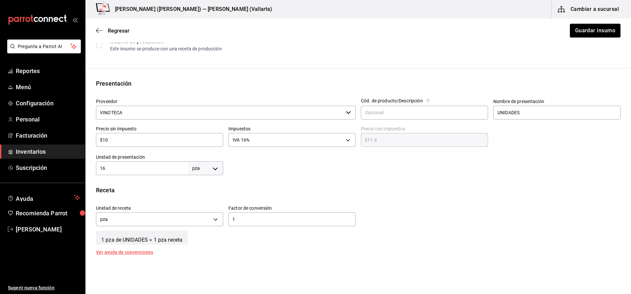
scroll to position [132, 0]
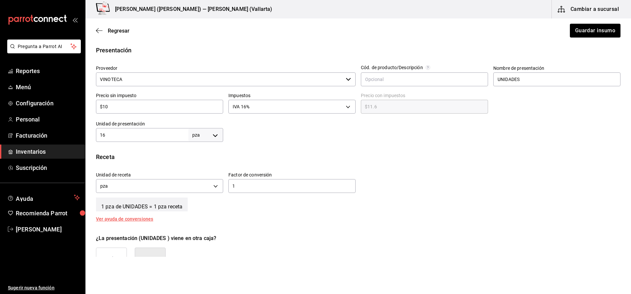
click at [122, 35] on div "Regresar Guardar insumo" at bounding box center [358, 30] width 546 height 24
click at [123, 32] on span "Regresar" at bounding box center [119, 31] width 22 height 6
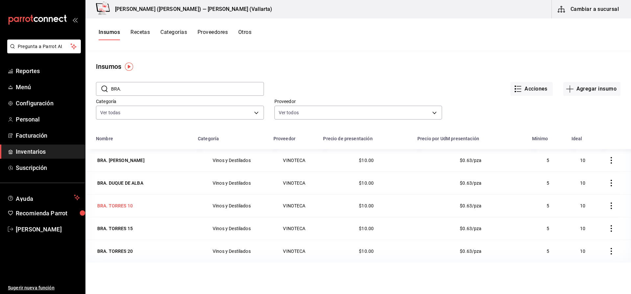
click at [125, 206] on div "BRA. TORRES 10" at bounding box center [115, 205] width 36 height 7
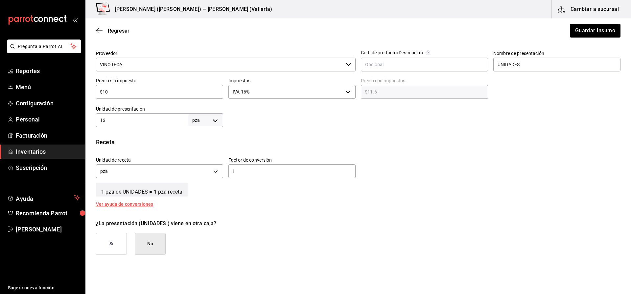
scroll to position [164, 0]
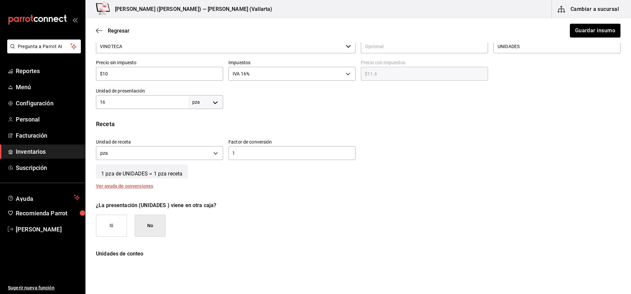
click at [124, 36] on div "Regresar Guardar insumo" at bounding box center [358, 30] width 546 height 24
click at [127, 34] on div "Regresar Guardar insumo" at bounding box center [358, 30] width 546 height 24
click at [127, 33] on span "Regresar" at bounding box center [119, 31] width 22 height 6
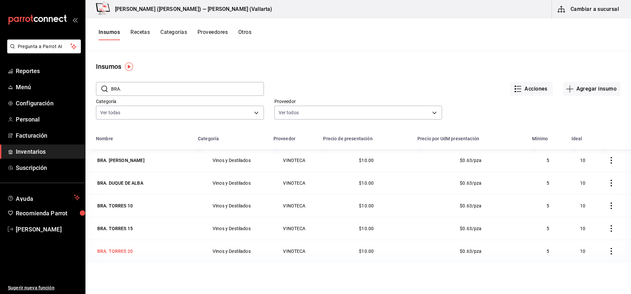
click at [127, 247] on div "BRA. TORRES 20" at bounding box center [115, 250] width 38 height 9
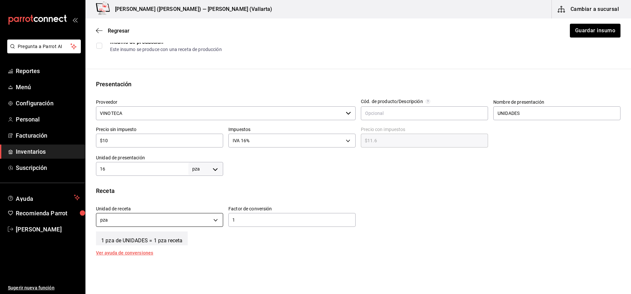
scroll to position [99, 0]
click at [113, 33] on span "Regresar" at bounding box center [119, 31] width 22 height 6
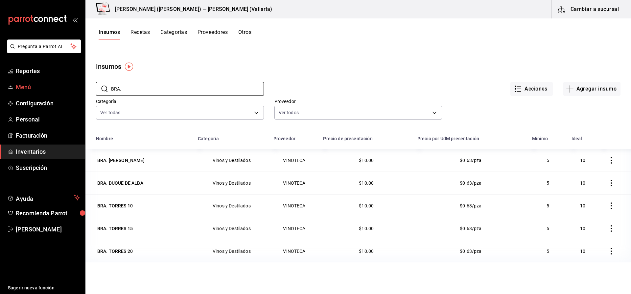
drag, startPoint x: 133, startPoint y: 83, endPoint x: 0, endPoint y: 86, distance: 132.9
click at [0, 86] on div "Pregunta a Parrot AI Reportes Menú Configuración Personal Facturación Inventari…" at bounding box center [315, 144] width 631 height 289
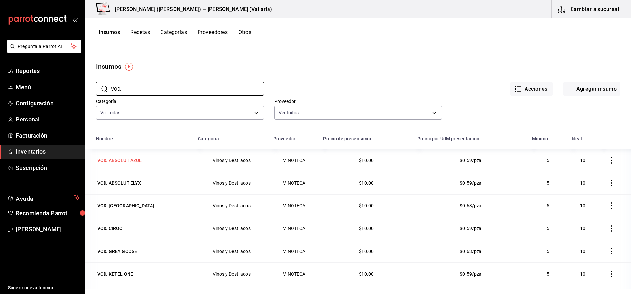
type input "VOD."
click at [122, 158] on div "VOD. ABSOLUT AZUL" at bounding box center [119, 160] width 45 height 7
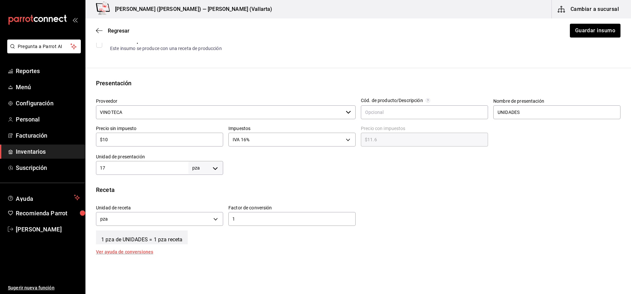
scroll to position [164, 0]
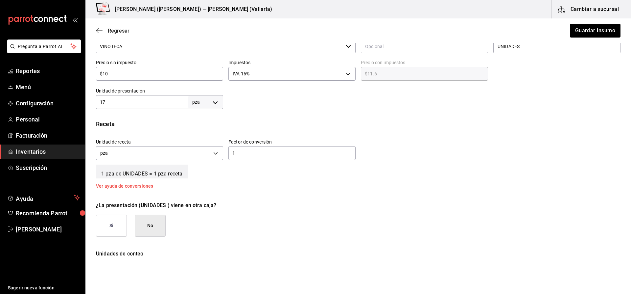
click at [127, 33] on span "Regresar" at bounding box center [119, 31] width 22 height 6
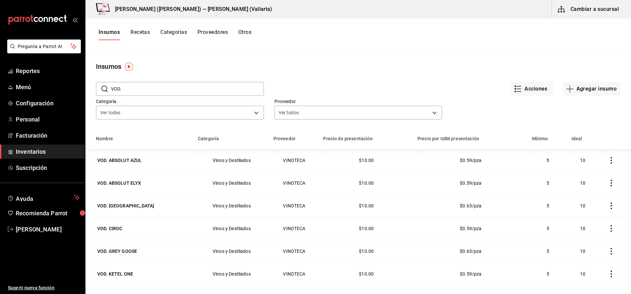
click at [128, 210] on div "VOD. [GEOGRAPHIC_DATA]" at bounding box center [126, 205] width 60 height 9
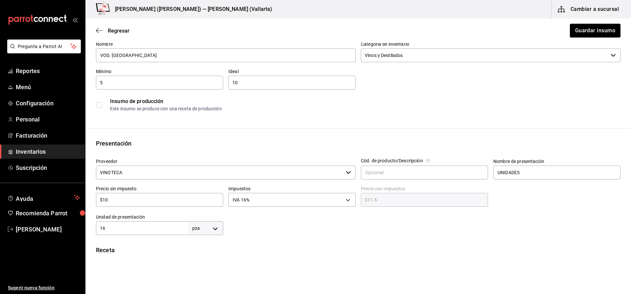
scroll to position [99, 0]
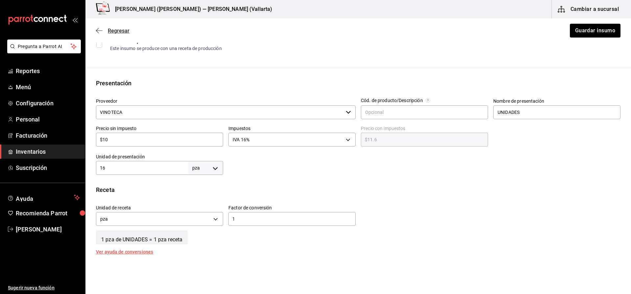
click at [122, 29] on span "Regresar" at bounding box center [119, 31] width 22 height 6
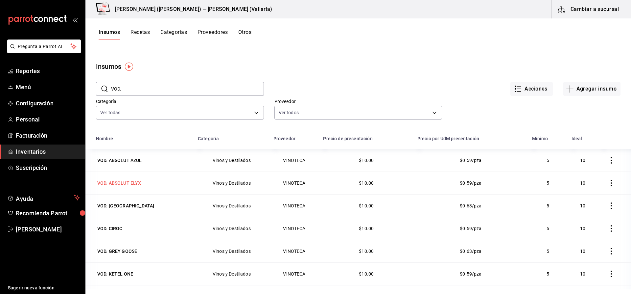
scroll to position [9, 0]
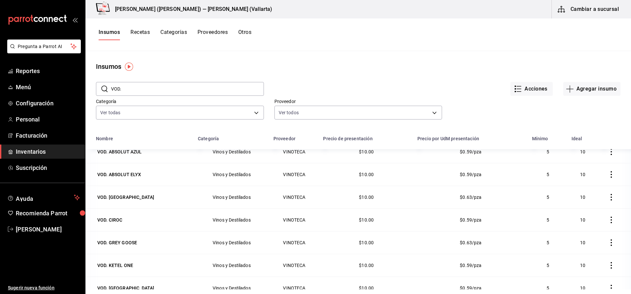
click at [117, 214] on td "VOD. CIROC" at bounding box center [139, 219] width 109 height 23
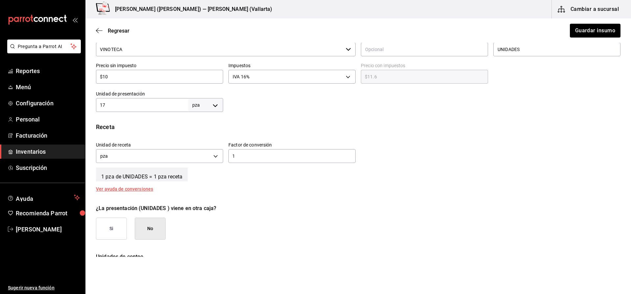
scroll to position [164, 0]
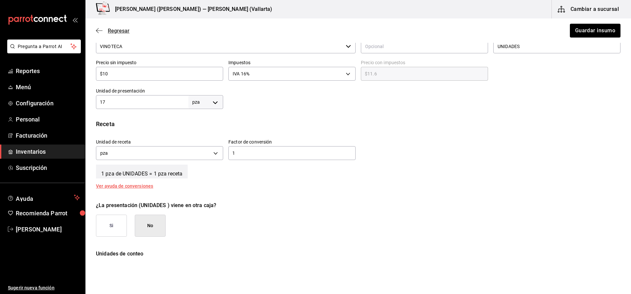
click at [123, 29] on span "Regresar" at bounding box center [119, 31] width 22 height 6
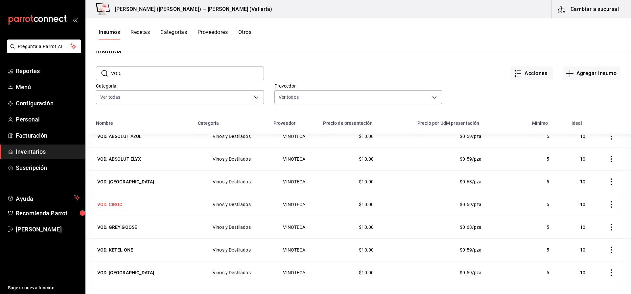
scroll to position [33, 0]
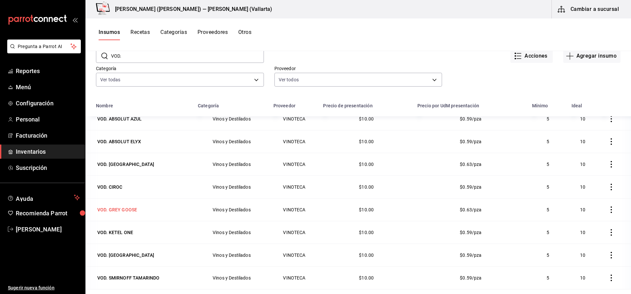
click at [135, 212] on div "VOD. GREY GOOSE" at bounding box center [117, 209] width 40 height 7
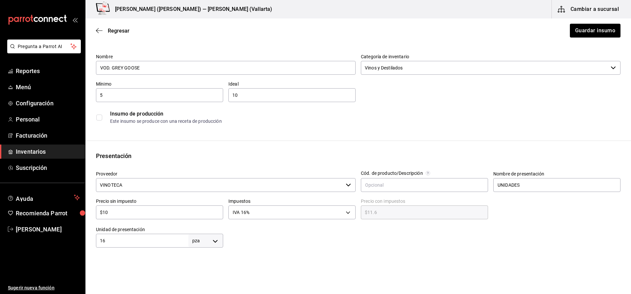
scroll to position [99, 0]
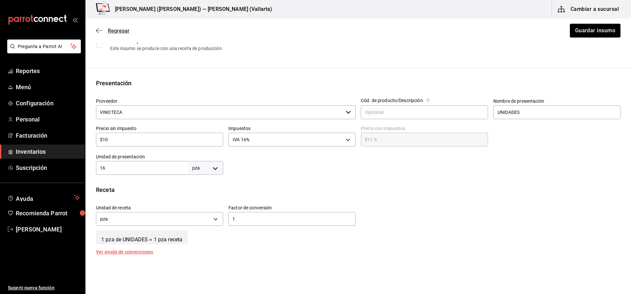
click at [112, 30] on span "Regresar" at bounding box center [119, 31] width 22 height 6
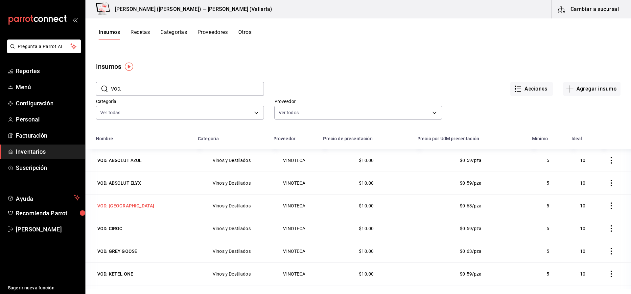
scroll to position [9, 0]
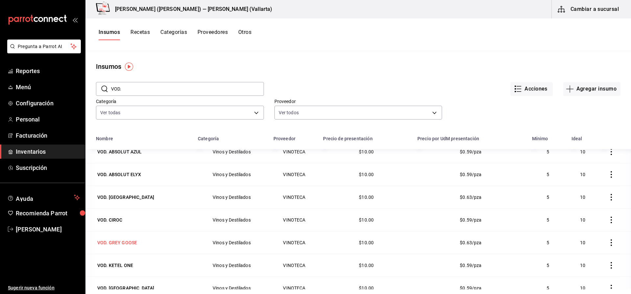
click at [129, 243] on div "VOD. GREY GOOSE" at bounding box center [117, 242] width 40 height 7
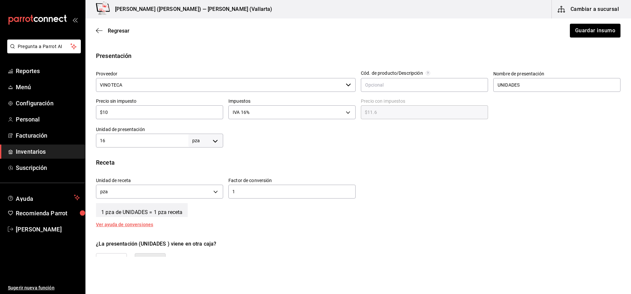
scroll to position [132, 0]
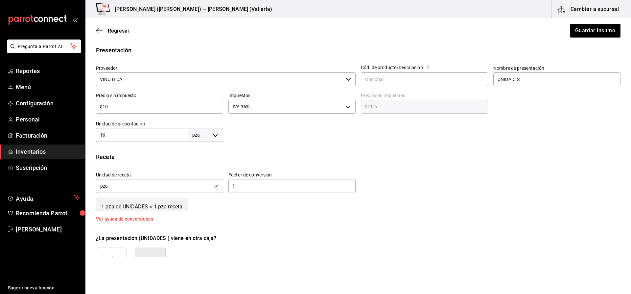
click at [130, 138] on input "16" at bounding box center [142, 135] width 92 height 8
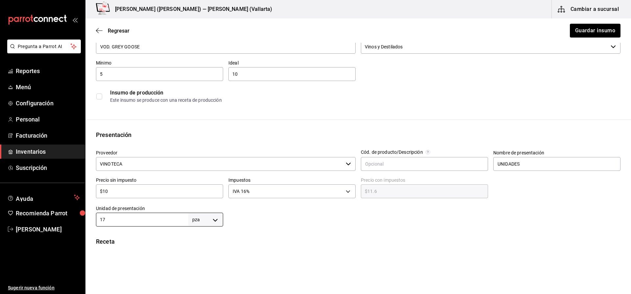
scroll to position [0, 0]
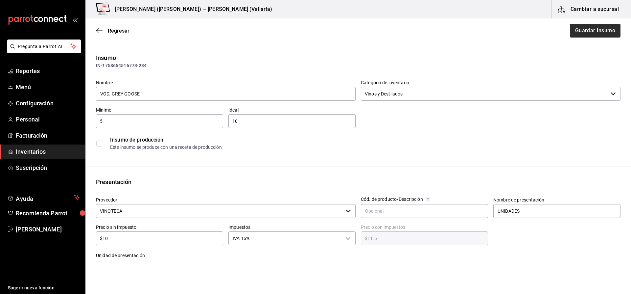
type input "17"
click at [581, 34] on button "Guardar insumo" at bounding box center [594, 31] width 51 height 14
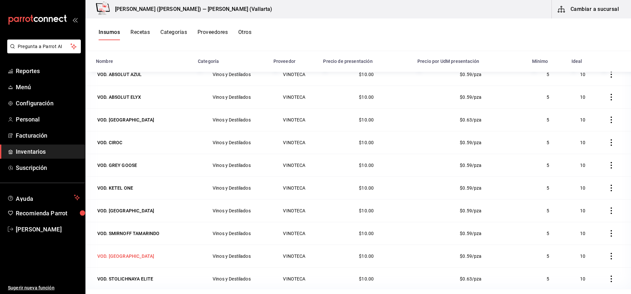
scroll to position [81, 0]
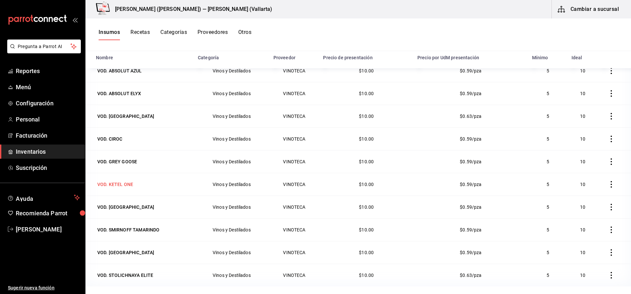
click at [126, 183] on div "VOD. KETEL ONE" at bounding box center [115, 184] width 36 height 7
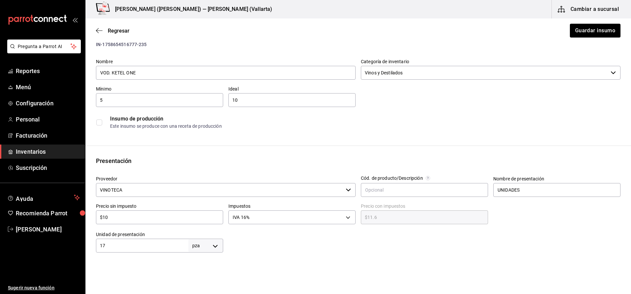
scroll to position [66, 0]
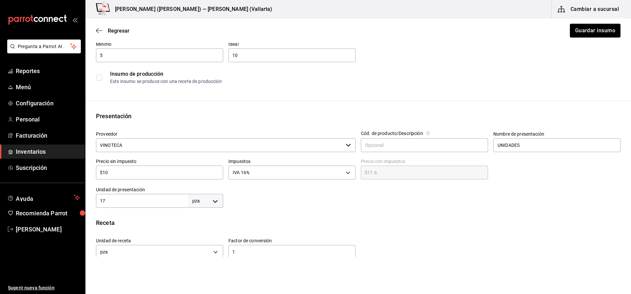
click at [124, 36] on div "Regresar Guardar insumo" at bounding box center [358, 30] width 546 height 24
click at [125, 34] on div "Regresar Guardar insumo" at bounding box center [358, 30] width 546 height 24
click at [126, 33] on span "Regresar" at bounding box center [119, 31] width 22 height 6
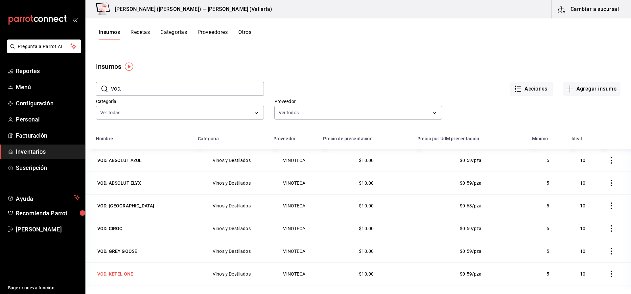
scroll to position [9, 0]
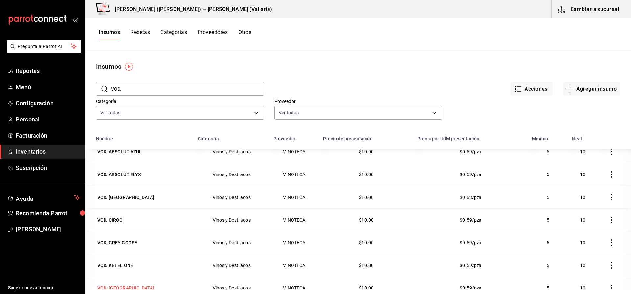
click at [129, 288] on div "VOD. [GEOGRAPHIC_DATA]" at bounding box center [125, 287] width 57 height 7
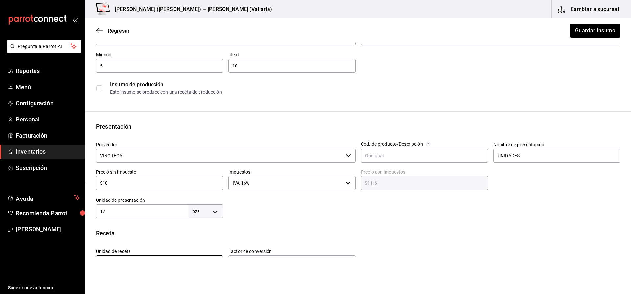
scroll to position [99, 0]
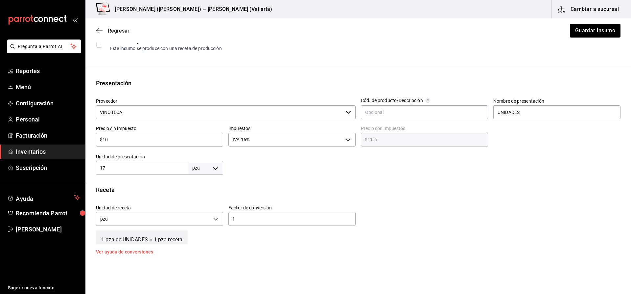
click at [125, 32] on span "Regresar" at bounding box center [119, 31] width 22 height 6
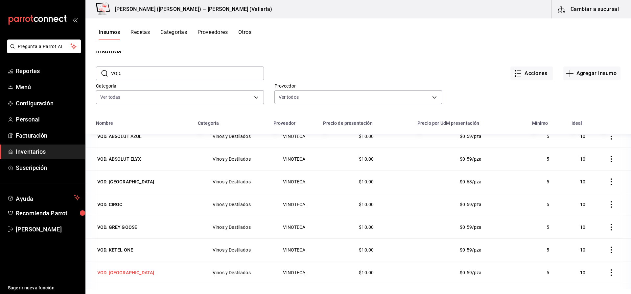
scroll to position [81, 0]
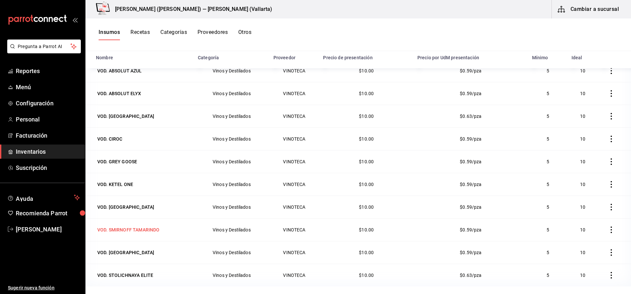
click at [136, 235] on td "VOD. SMIRNOFF TAMARINDO" at bounding box center [139, 229] width 109 height 23
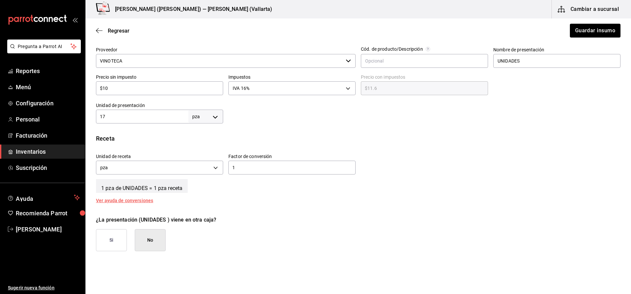
scroll to position [164, 0]
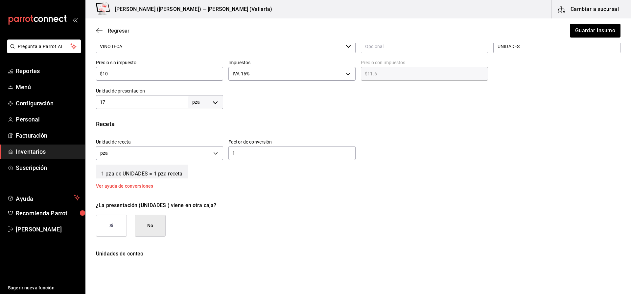
click at [122, 33] on span "Regresar" at bounding box center [119, 31] width 22 height 6
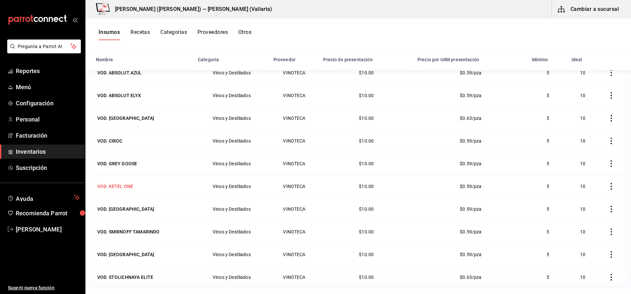
scroll to position [81, 0]
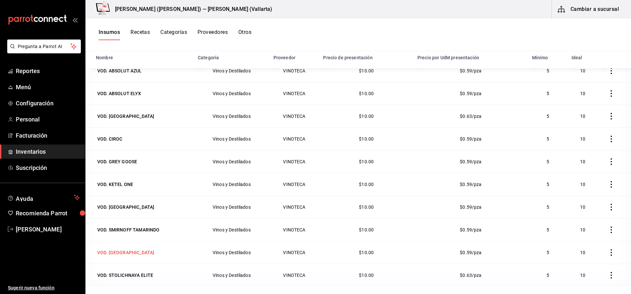
click at [142, 248] on div "VOD. [GEOGRAPHIC_DATA]" at bounding box center [143, 252] width 94 height 9
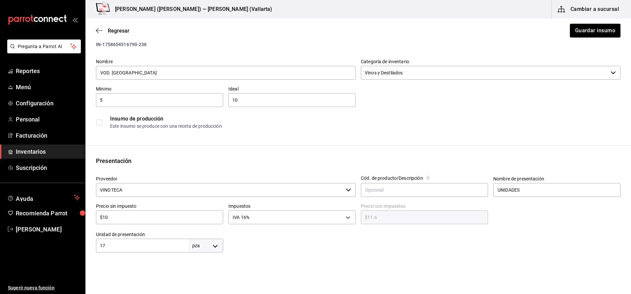
scroll to position [164, 0]
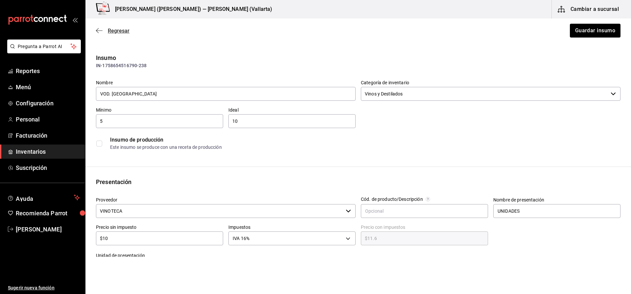
scroll to position [164, 0]
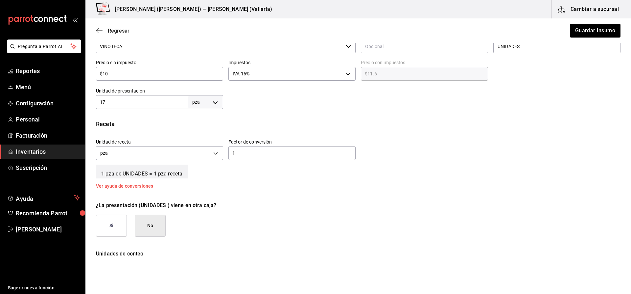
click at [105, 32] on span "Regresar" at bounding box center [113, 31] width 34 height 6
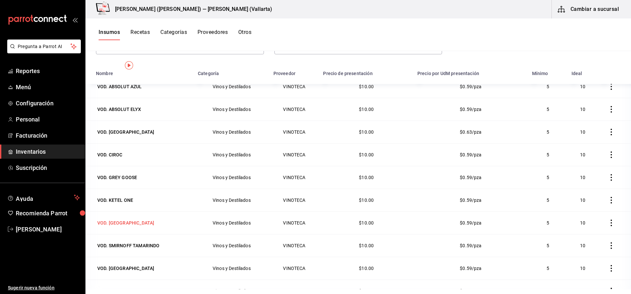
scroll to position [81, 0]
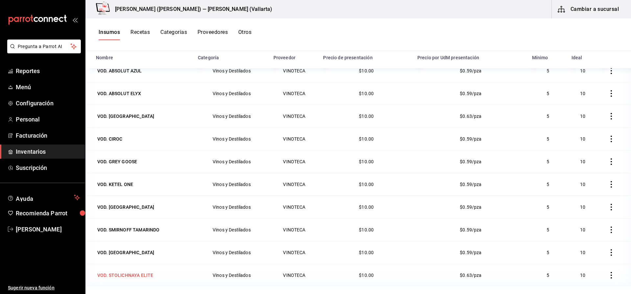
click at [129, 277] on div "VOD. STOLICHNAYA ELITE" at bounding box center [125, 275] width 56 height 7
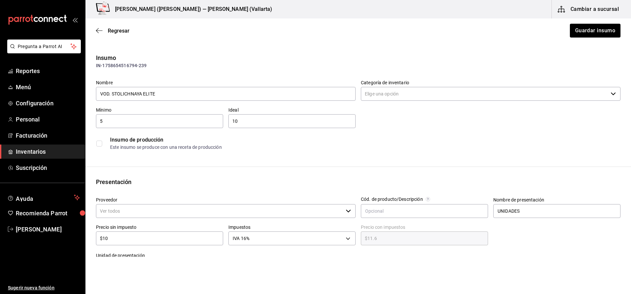
type input "Vinos y Destilados"
type input "VINOTECA"
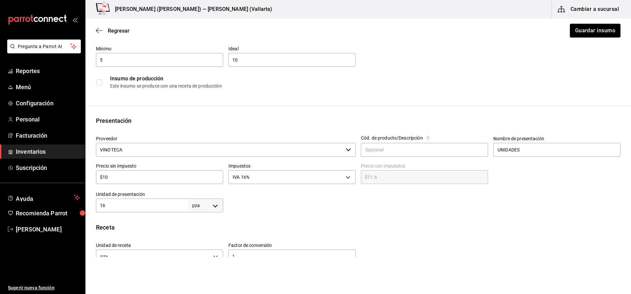
scroll to position [164, 0]
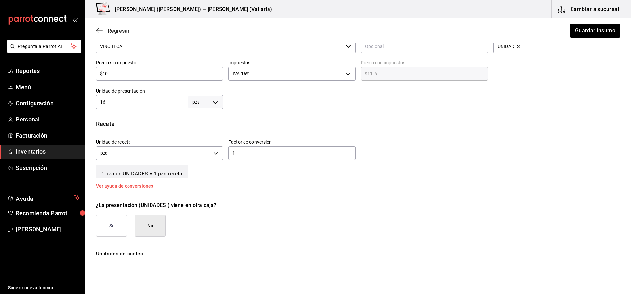
click at [123, 28] on span "Regresar" at bounding box center [119, 31] width 22 height 6
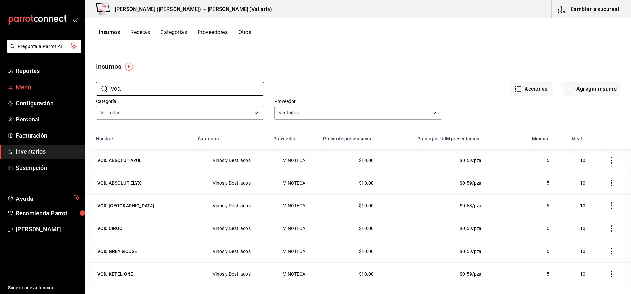
drag, startPoint x: 131, startPoint y: 86, endPoint x: 50, endPoint y: 90, distance: 80.7
click at [50, 90] on div "Pregunta a Parrot AI Reportes Menú Configuración Personal Facturación Inventari…" at bounding box center [315, 144] width 631 height 289
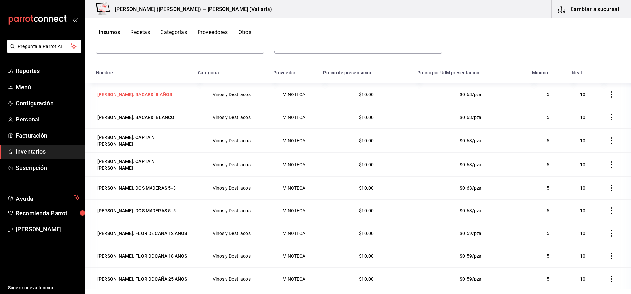
type input "[PERSON_NAME]."
click at [134, 89] on td "[PERSON_NAME]. BACARDÍ 8 AÑOS" at bounding box center [139, 94] width 109 height 22
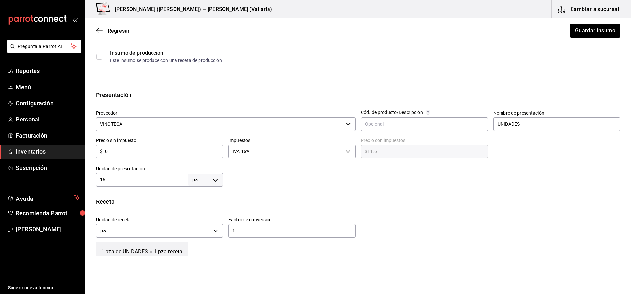
scroll to position [99, 0]
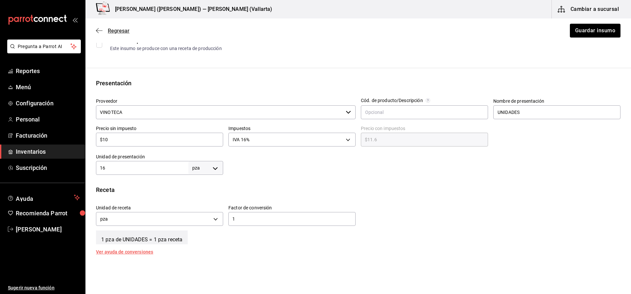
click at [116, 32] on span "Regresar" at bounding box center [119, 31] width 22 height 6
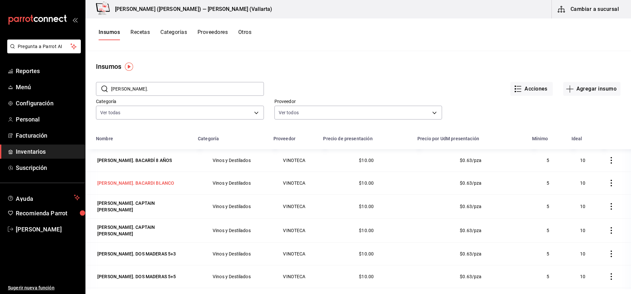
click at [138, 179] on div "[PERSON_NAME]. BACARDI BLANCO" at bounding box center [136, 182] width 80 height 9
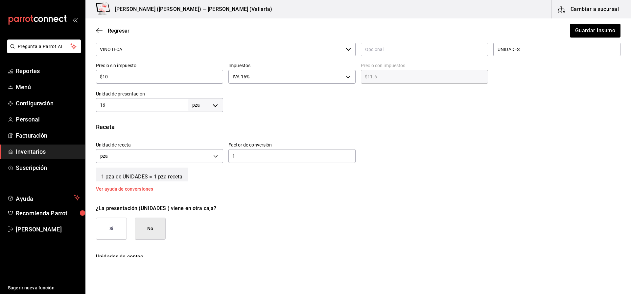
scroll to position [164, 0]
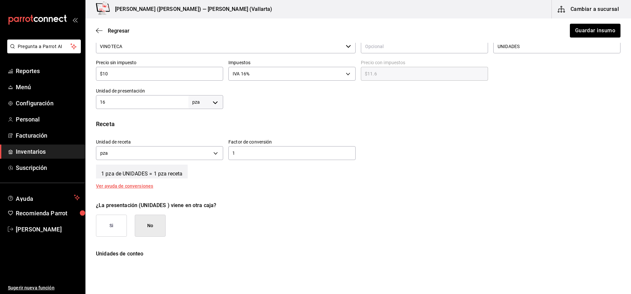
click at [105, 102] on input "16" at bounding box center [142, 102] width 92 height 8
type input "17"
click at [589, 32] on button "Guardar insumo" at bounding box center [594, 31] width 51 height 14
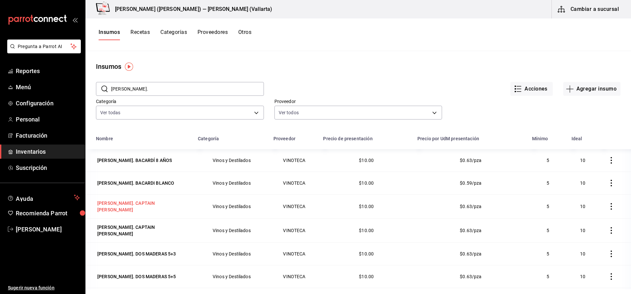
click at [154, 208] on div "[PERSON_NAME]. CAPTAIN [PERSON_NAME]" at bounding box center [142, 206] width 91 height 13
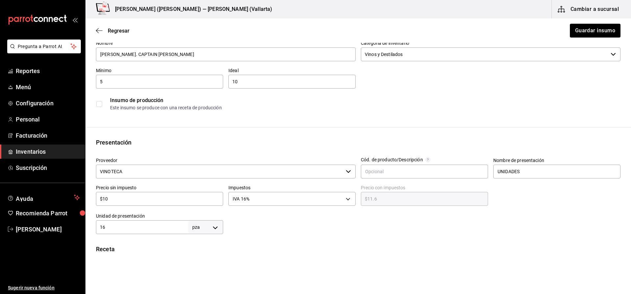
scroll to position [99, 0]
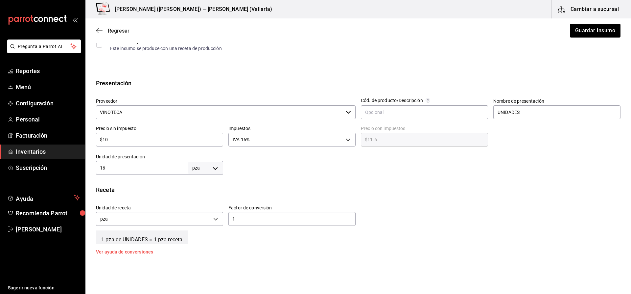
click at [115, 28] on span "Regresar" at bounding box center [119, 31] width 22 height 6
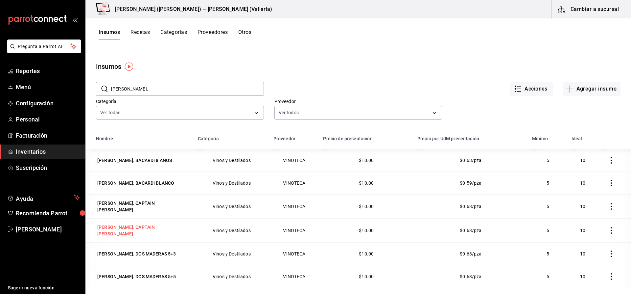
click at [159, 232] on div "[PERSON_NAME]. CAPTAIN [PERSON_NAME]" at bounding box center [143, 230] width 94 height 16
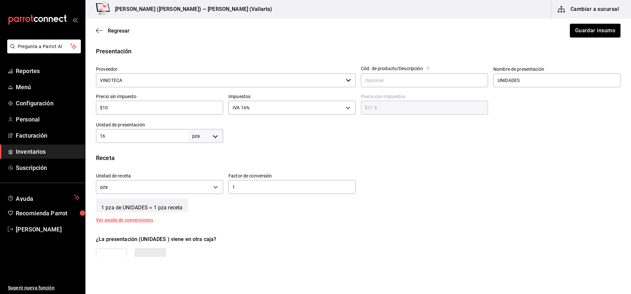
scroll to position [132, 0]
click at [116, 30] on span "Regresar" at bounding box center [119, 31] width 22 height 6
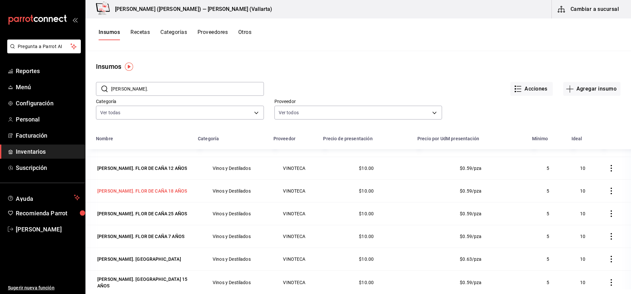
scroll to position [132, 0]
click at [154, 169] on div "[PERSON_NAME]. FLOR DE CAÑA 12 AÑOS" at bounding box center [142, 167] width 92 height 9
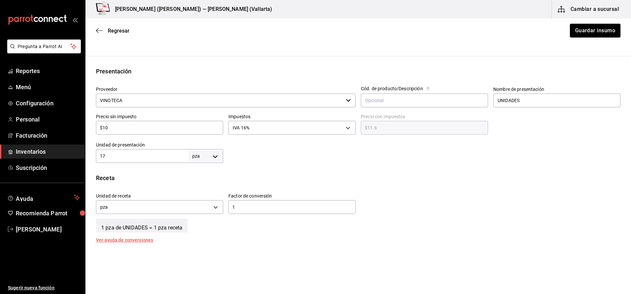
scroll to position [132, 0]
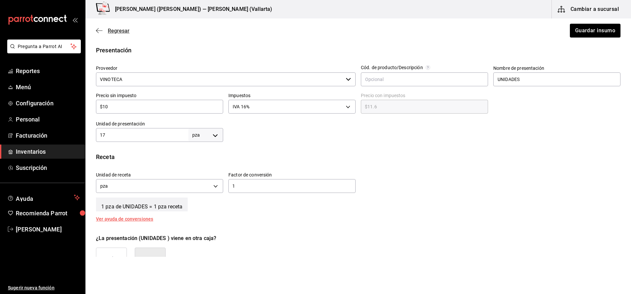
click at [119, 30] on span "Regresar" at bounding box center [119, 31] width 22 height 6
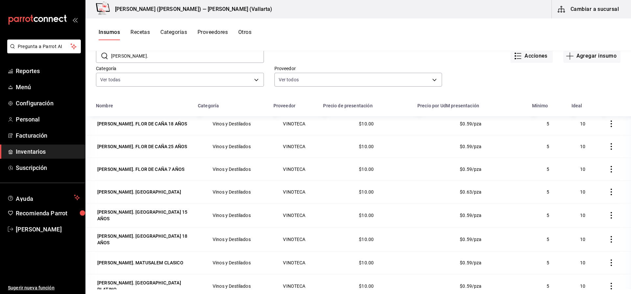
scroll to position [168, 0]
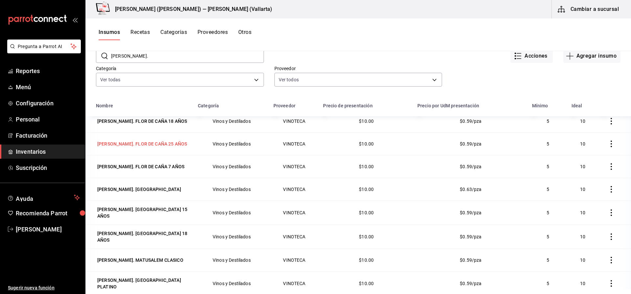
click at [154, 143] on div "[PERSON_NAME]. FLOR DE CAÑA 25 AÑOS" at bounding box center [142, 143] width 90 height 7
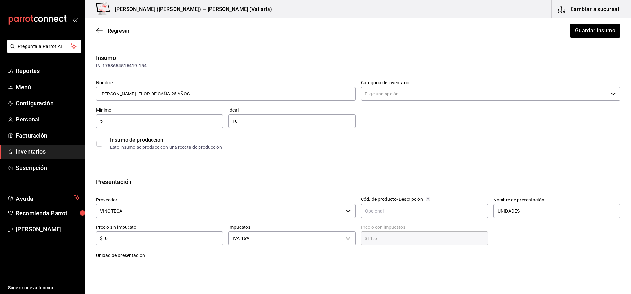
type input "Vinos y Destilados"
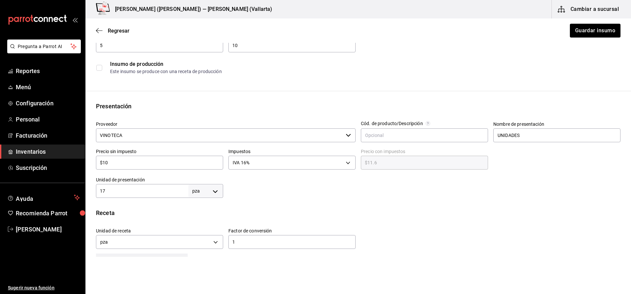
scroll to position [99, 0]
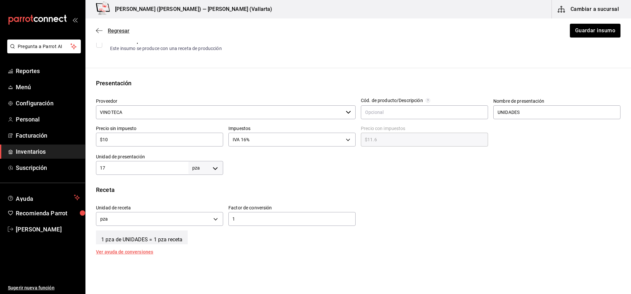
click at [116, 31] on span "Regresar" at bounding box center [119, 31] width 22 height 6
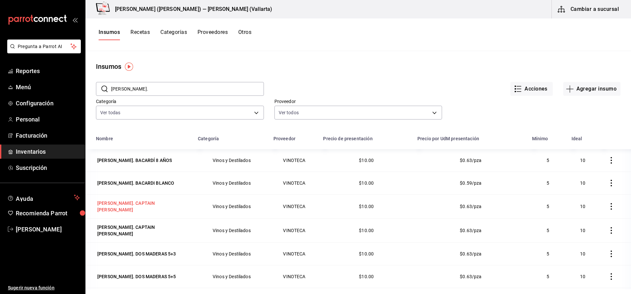
scroll to position [132, 0]
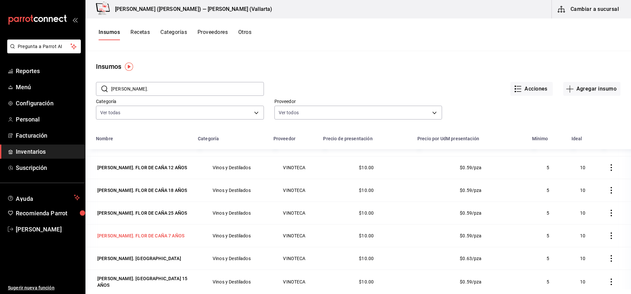
click at [147, 228] on td "[PERSON_NAME]. FLOR DE CAÑA 7 AÑOS" at bounding box center [139, 235] width 109 height 23
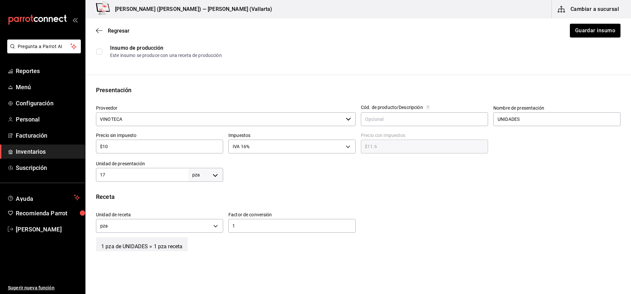
scroll to position [99, 0]
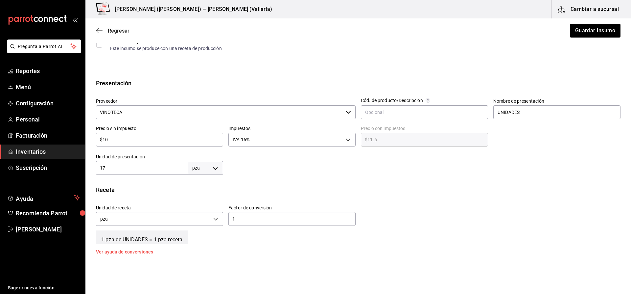
click at [122, 28] on span "Regresar" at bounding box center [119, 31] width 22 height 6
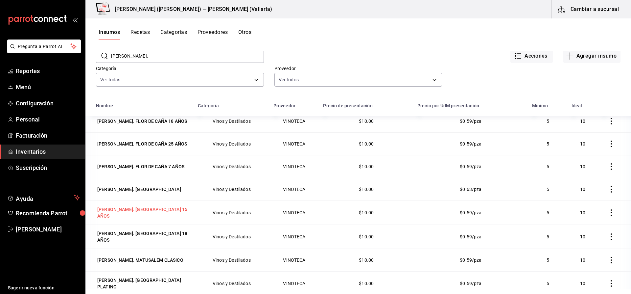
scroll to position [81, 0]
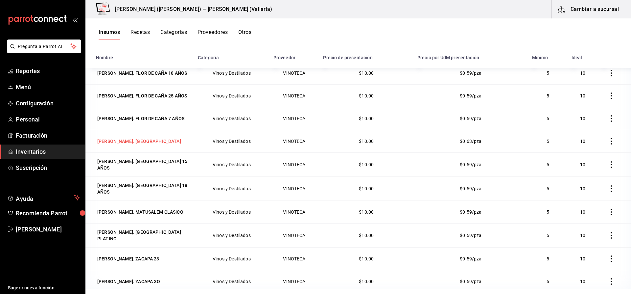
click at [122, 140] on div "[PERSON_NAME]. [GEOGRAPHIC_DATA]" at bounding box center [139, 141] width 84 height 7
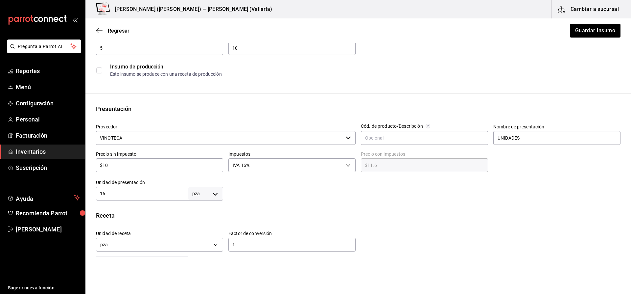
scroll to position [99, 0]
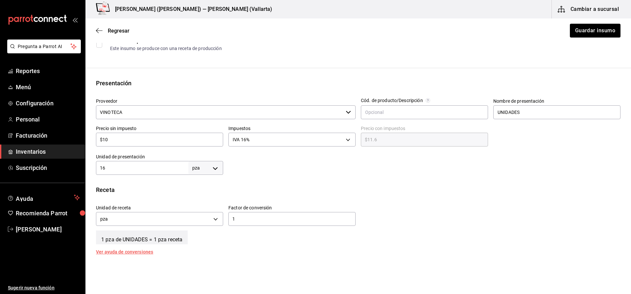
click at [120, 167] on input "16" at bounding box center [142, 168] width 92 height 8
type input "17"
click at [584, 32] on button "Guardar insumo" at bounding box center [594, 31] width 51 height 14
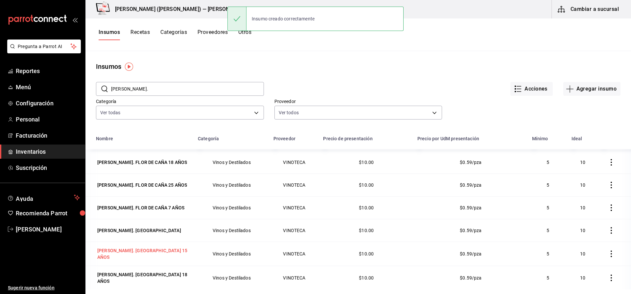
scroll to position [168, 0]
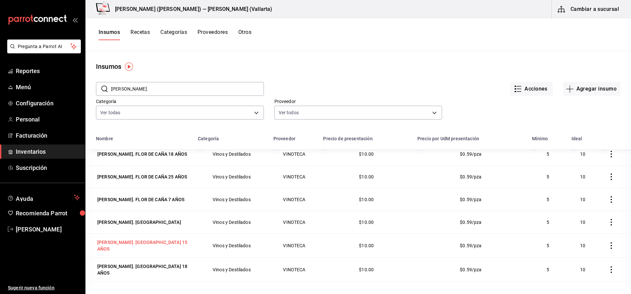
click at [152, 245] on div "[PERSON_NAME]. [GEOGRAPHIC_DATA] 15 AÑOS" at bounding box center [142, 245] width 91 height 13
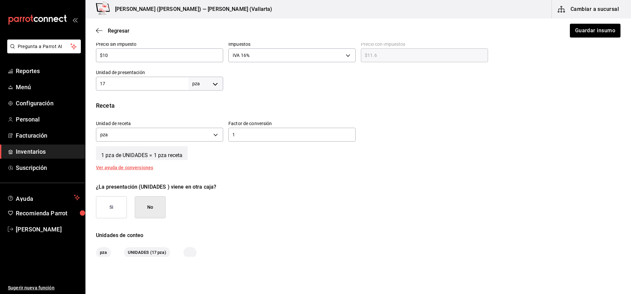
scroll to position [197, 0]
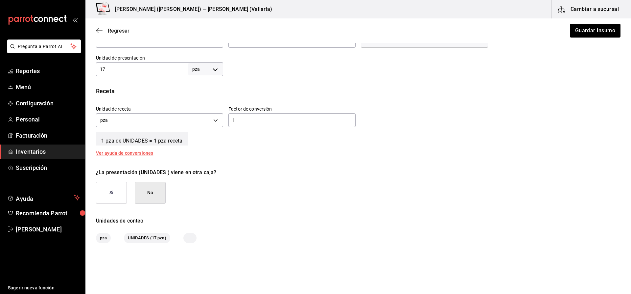
click at [110, 31] on span "Regresar" at bounding box center [119, 31] width 22 height 6
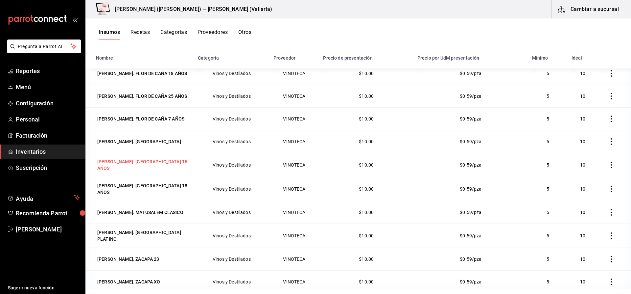
scroll to position [81, 0]
click at [150, 208] on div "[PERSON_NAME]. MATUSALEM CLASICO" at bounding box center [140, 211] width 86 height 7
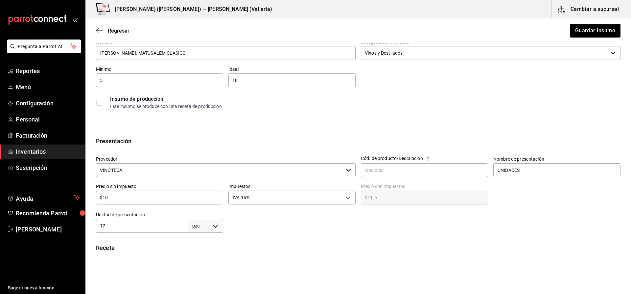
scroll to position [164, 0]
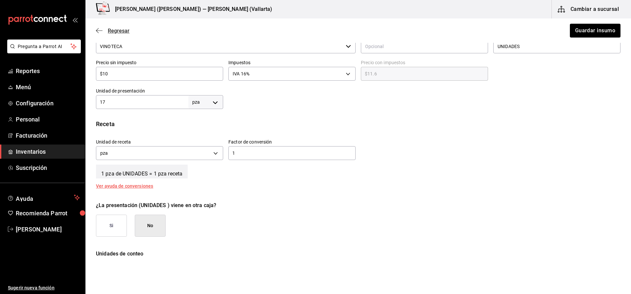
click at [113, 29] on span "Regresar" at bounding box center [119, 31] width 22 height 6
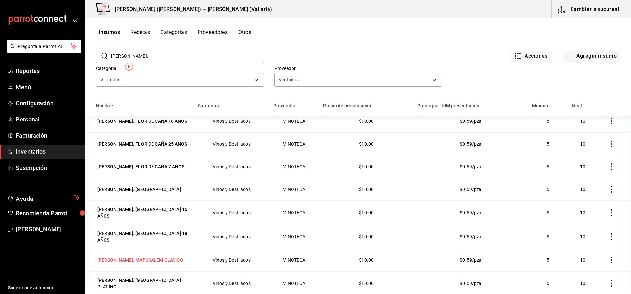
scroll to position [81, 0]
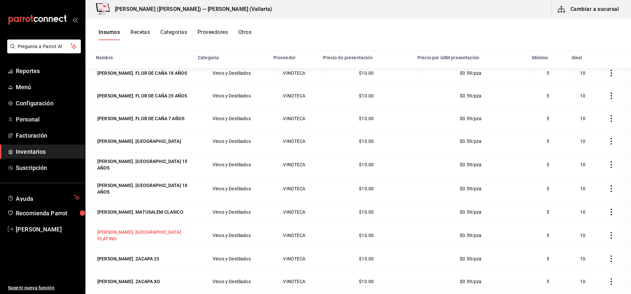
click at [140, 233] on div "[PERSON_NAME]. [GEOGRAPHIC_DATA] PLATINO" at bounding box center [143, 235] width 94 height 16
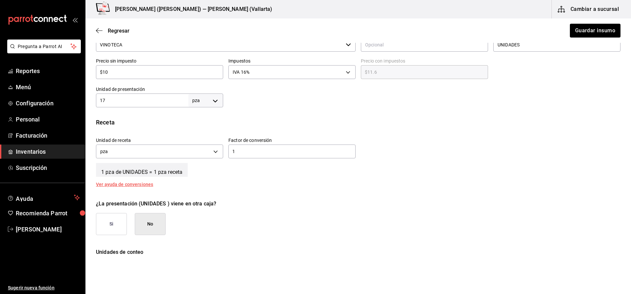
scroll to position [197, 0]
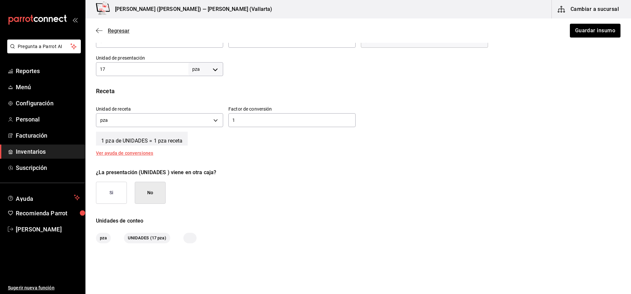
click at [122, 30] on span "Regresar" at bounding box center [119, 31] width 22 height 6
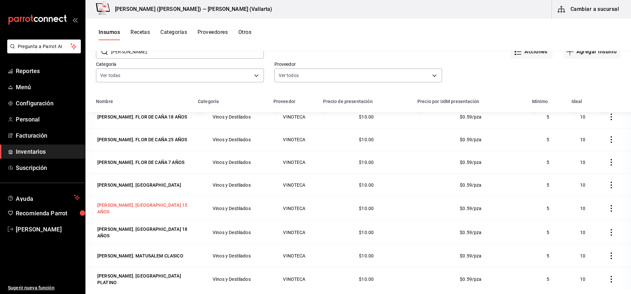
scroll to position [81, 0]
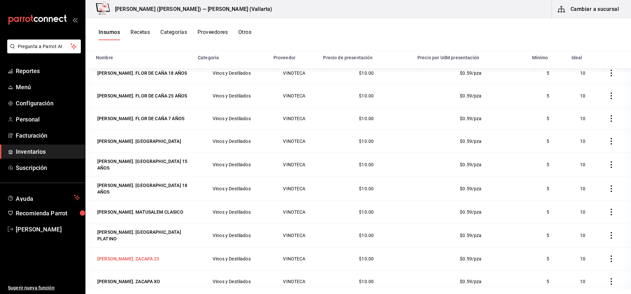
click at [134, 255] on div "[PERSON_NAME]. ZACAPA 23" at bounding box center [128, 258] width 65 height 9
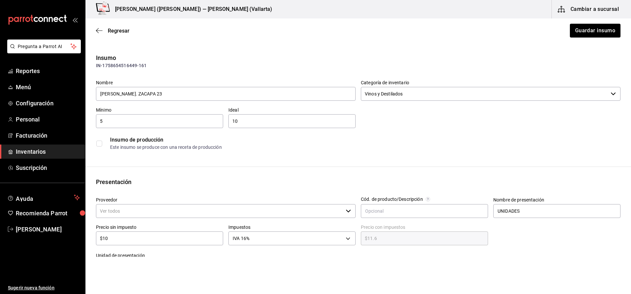
type input "VINOTECA"
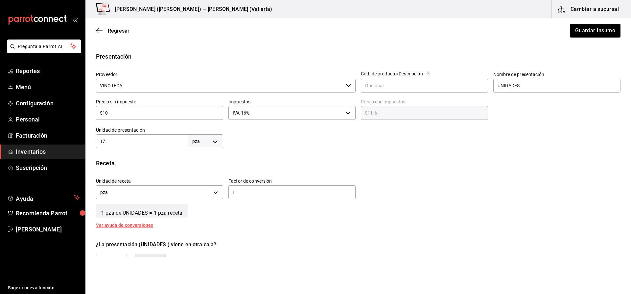
scroll to position [124, 0]
click at [116, 34] on div "Regresar Guardar insumo" at bounding box center [358, 30] width 546 height 24
click at [116, 31] on span "Regresar" at bounding box center [119, 31] width 22 height 6
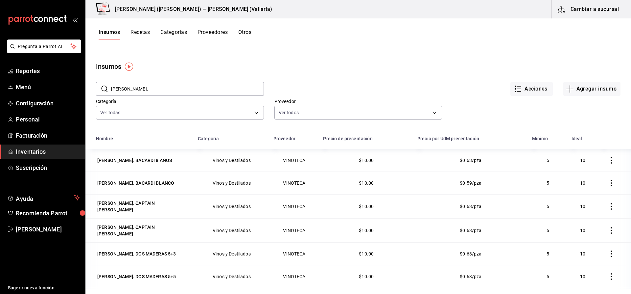
drag, startPoint x: 157, startPoint y: 91, endPoint x: 87, endPoint y: 98, distance: 71.1
click at [87, 98] on div "​ [PERSON_NAME]. ​ Acciones Agregar insumo Categoría Ver todas e4e3f451-8d68-4e…" at bounding box center [358, 101] width 546 height 60
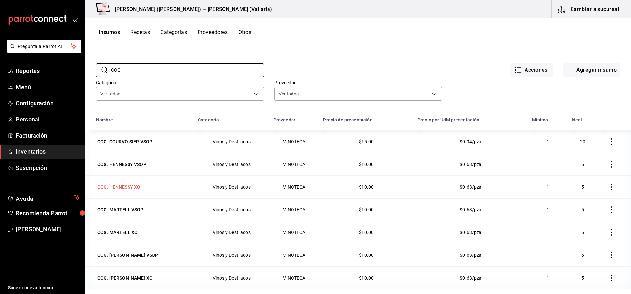
scroll to position [33, 0]
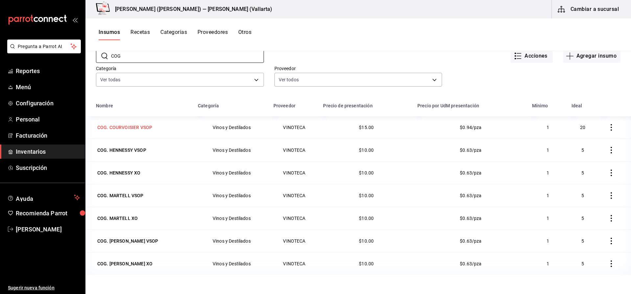
type input "COG"
click at [144, 130] on div "COG. COURVOISIER VSOP" at bounding box center [124, 127] width 55 height 7
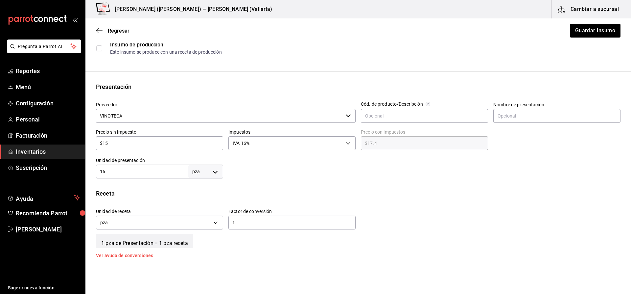
scroll to position [99, 0]
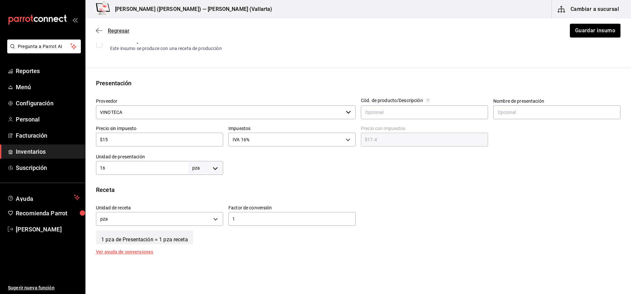
click at [124, 30] on span "Regresar" at bounding box center [119, 31] width 22 height 6
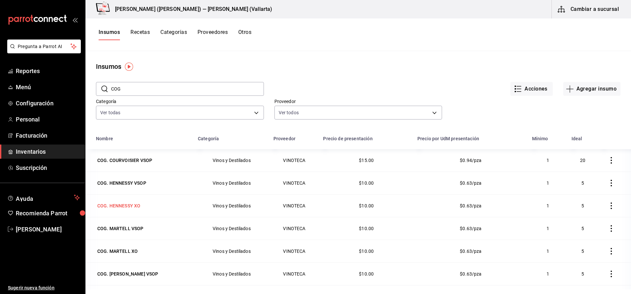
click at [132, 205] on div "COG. HENNESSY XO" at bounding box center [118, 205] width 43 height 7
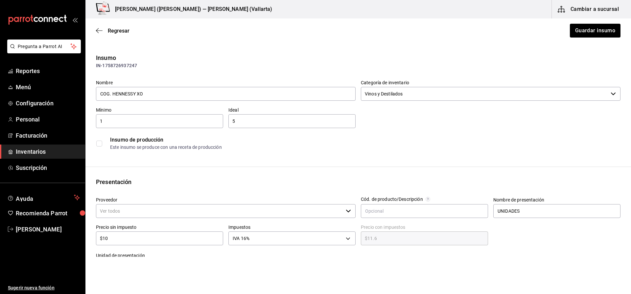
type input "VINOTECA"
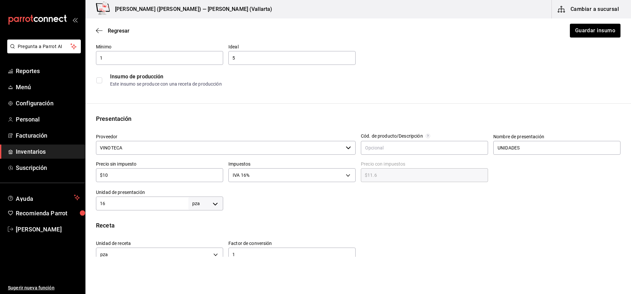
scroll to position [66, 0]
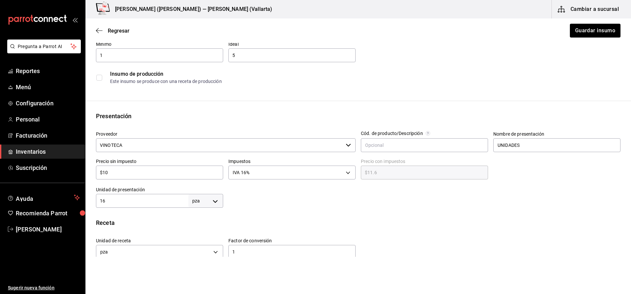
click at [117, 35] on div "Regresar Guardar insumo" at bounding box center [358, 30] width 546 height 24
click at [122, 31] on span "Regresar" at bounding box center [119, 31] width 22 height 6
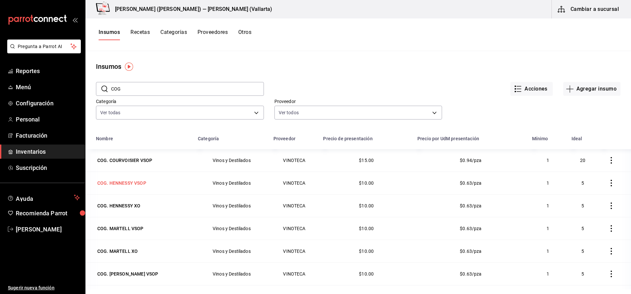
click at [138, 177] on td "COG. HENNESSY VSOP" at bounding box center [139, 182] width 109 height 23
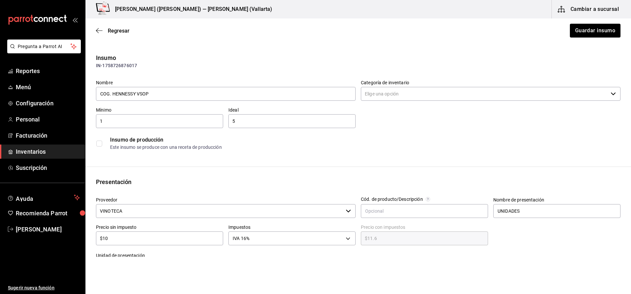
type input "Vinos y Destilados"
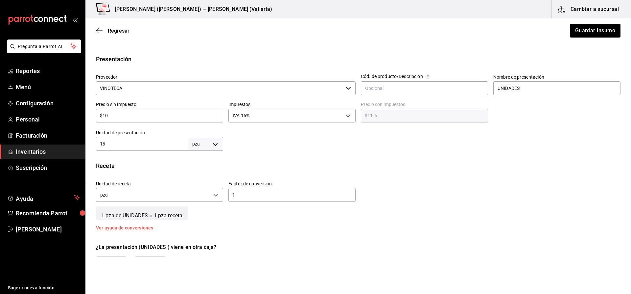
scroll to position [132, 0]
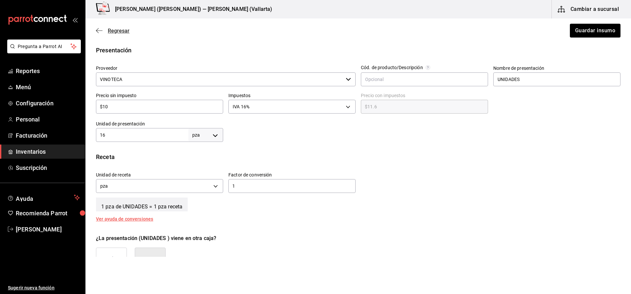
click at [123, 33] on span "Regresar" at bounding box center [119, 31] width 22 height 6
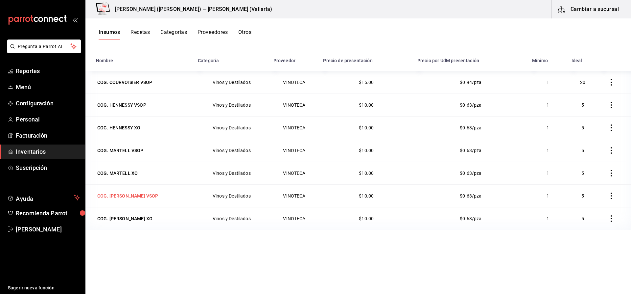
scroll to position [81, 0]
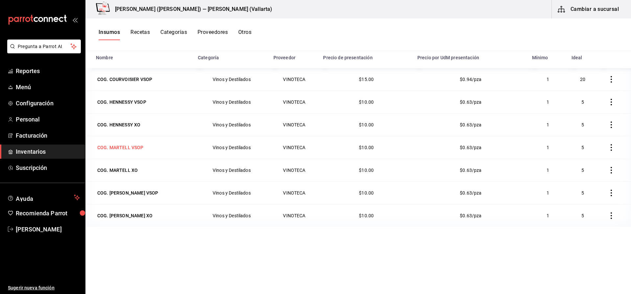
click at [141, 150] on div "COG. MARTELL VSOP" at bounding box center [120, 147] width 46 height 7
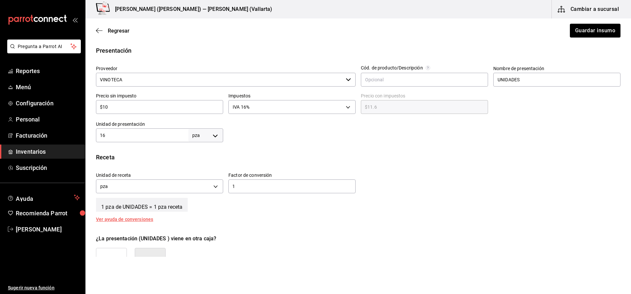
scroll to position [132, 0]
click at [121, 31] on span "Regresar" at bounding box center [119, 31] width 22 height 6
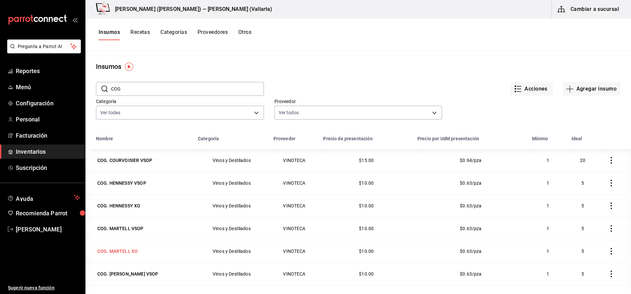
click at [135, 251] on div "COG. MARTELL XO" at bounding box center [117, 251] width 40 height 7
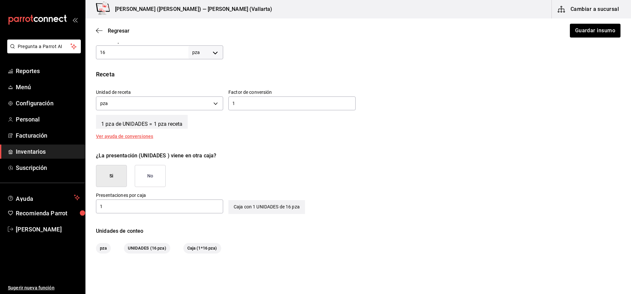
scroll to position [151, 0]
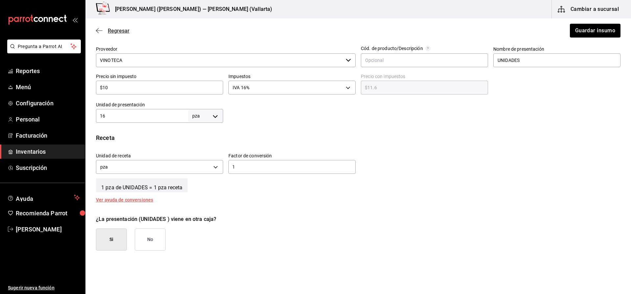
click at [128, 29] on span "Regresar" at bounding box center [119, 31] width 22 height 6
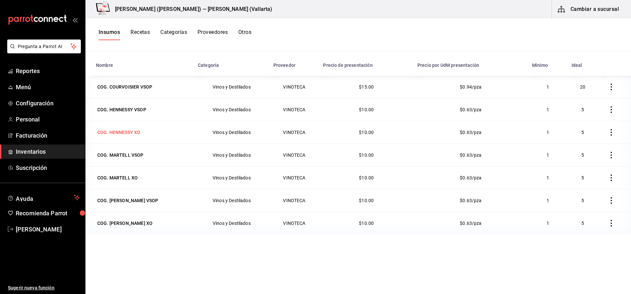
scroll to position [81, 0]
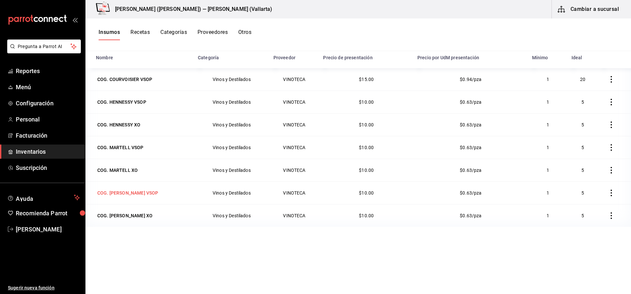
click at [147, 199] on td "COG. [PERSON_NAME] VSOP" at bounding box center [139, 192] width 109 height 23
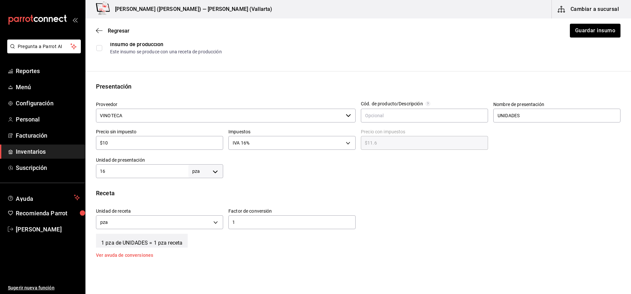
scroll to position [99, 0]
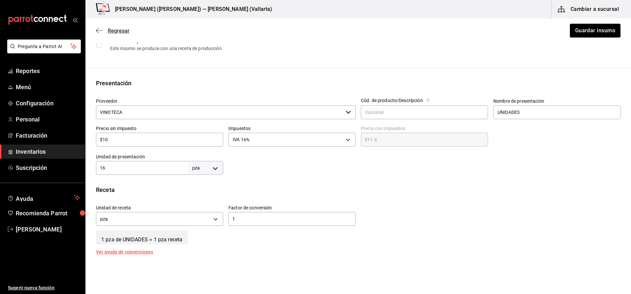
click at [114, 30] on span "Regresar" at bounding box center [119, 31] width 22 height 6
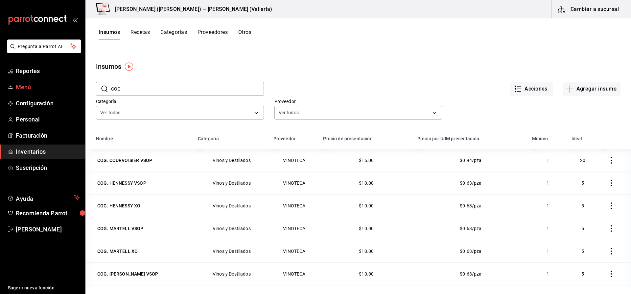
drag, startPoint x: 138, startPoint y: 91, endPoint x: 33, endPoint y: 88, distance: 105.3
click at [34, 88] on div "Pregunta a Parrot AI Reportes Menú Configuración Personal Facturación Inventari…" at bounding box center [315, 144] width 631 height 289
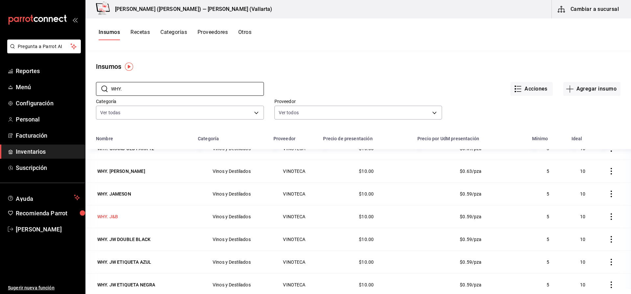
scroll to position [395, 0]
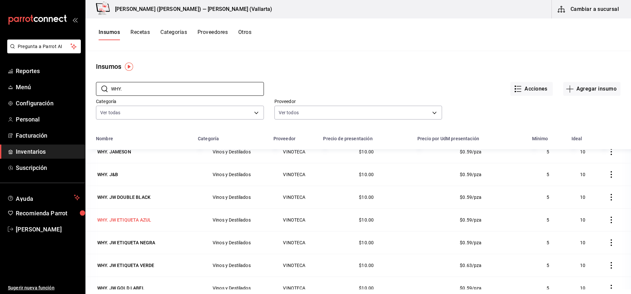
type input "WHY."
click at [140, 221] on div "WHY. JW ETIQUETA AZUL" at bounding box center [124, 219] width 54 height 7
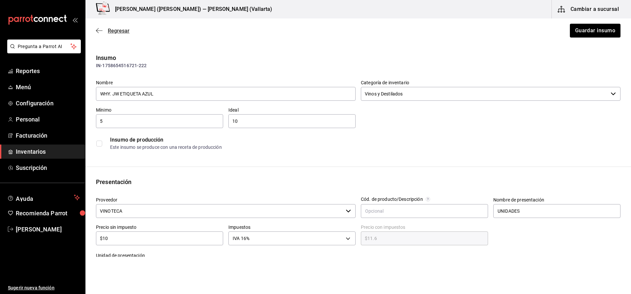
click at [123, 32] on span "Regresar" at bounding box center [119, 31] width 22 height 6
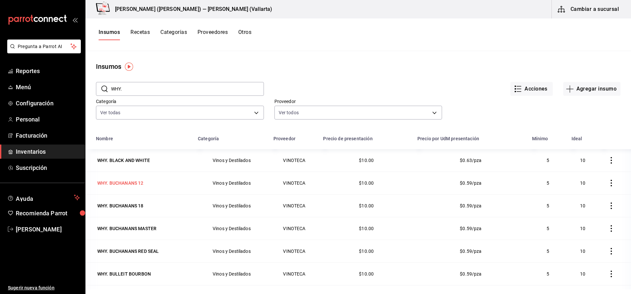
click at [133, 180] on div "WHY. BUCHANANS 12" at bounding box center [120, 183] width 46 height 7
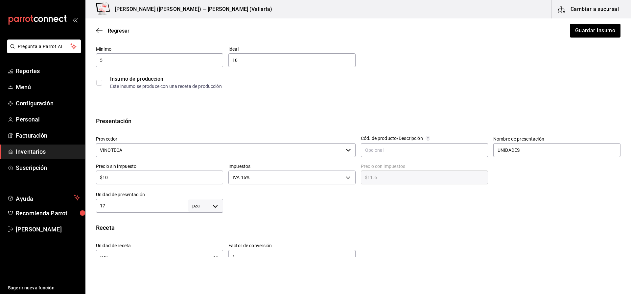
scroll to position [66, 0]
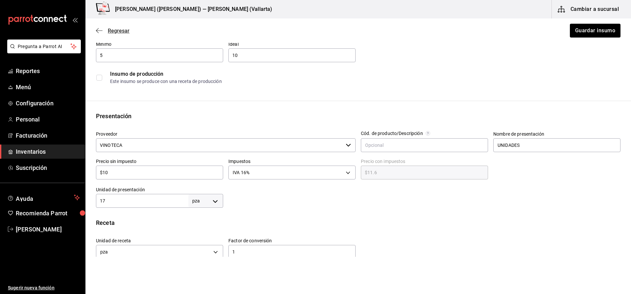
click at [117, 30] on span "Regresar" at bounding box center [119, 31] width 22 height 6
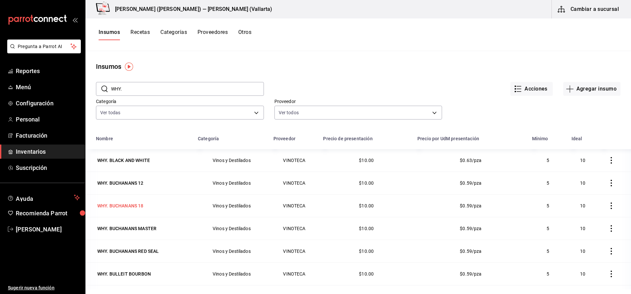
click at [141, 207] on div "WHY. BUCHANANS 18" at bounding box center [120, 205] width 46 height 7
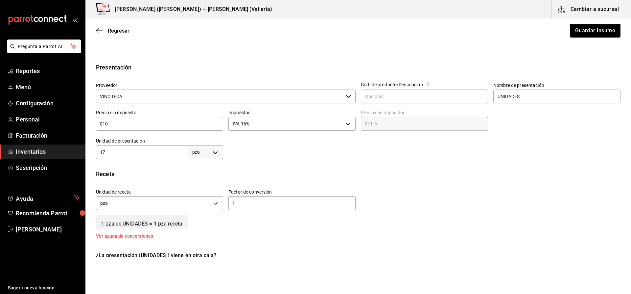
scroll to position [132, 0]
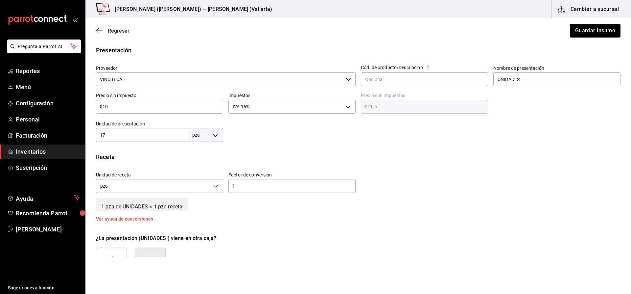
click at [116, 31] on span "Regresar" at bounding box center [119, 31] width 22 height 6
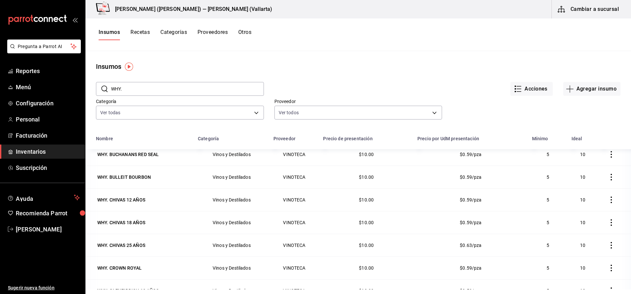
scroll to position [99, 0]
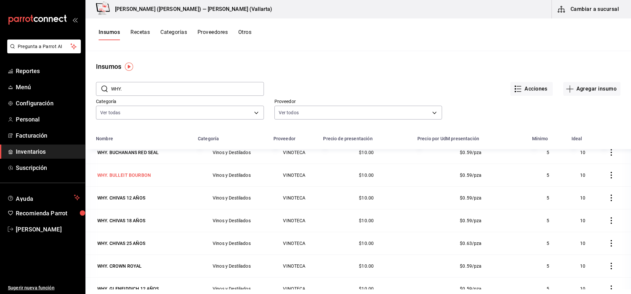
click at [135, 176] on div "WHY. BULLEIT BOURBON" at bounding box center [124, 175] width 54 height 7
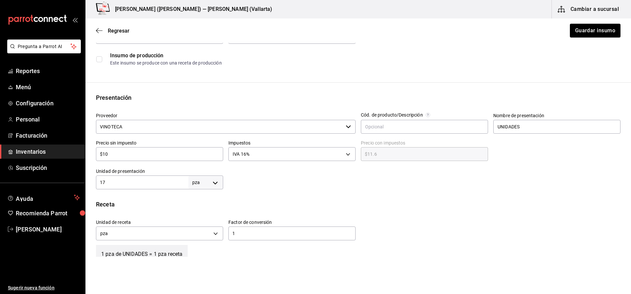
scroll to position [99, 0]
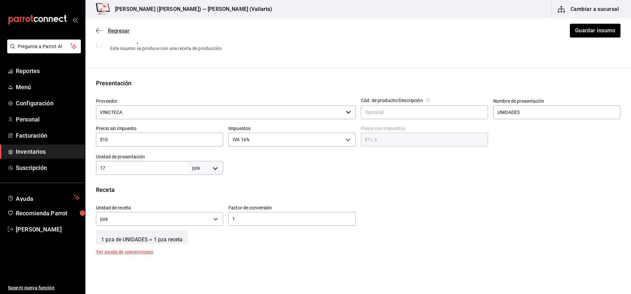
click at [124, 31] on span "Regresar" at bounding box center [119, 31] width 22 height 6
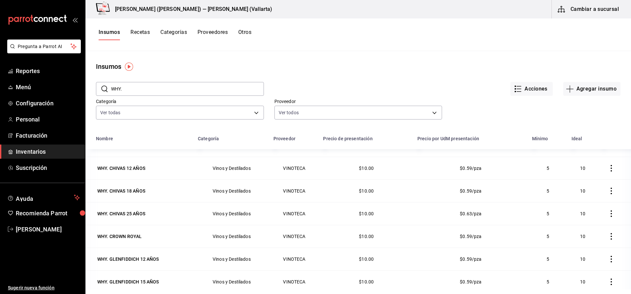
scroll to position [132, 0]
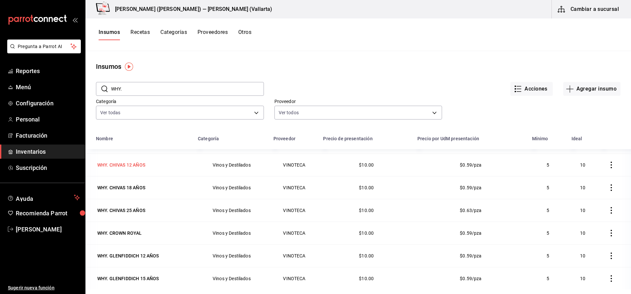
click at [128, 167] on div "WHY. CHIVAS 12 AÑOS" at bounding box center [121, 164] width 48 height 7
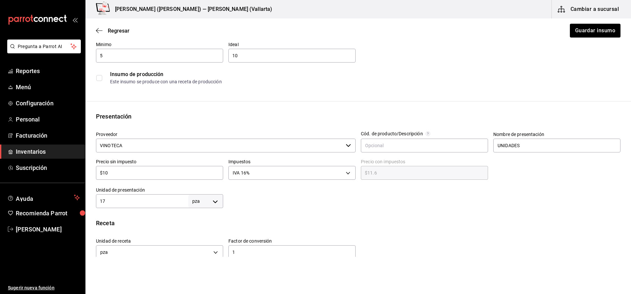
scroll to position [66, 0]
click at [119, 29] on span "Regresar" at bounding box center [119, 31] width 22 height 6
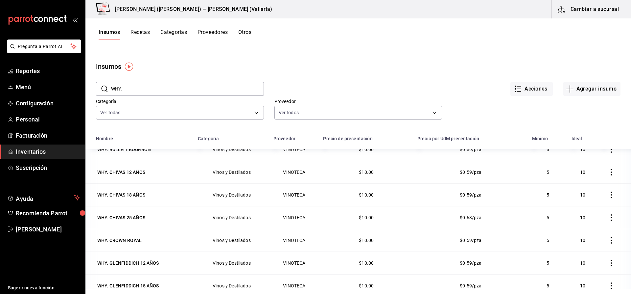
scroll to position [132, 0]
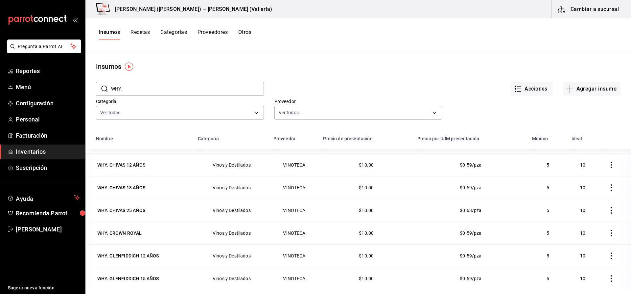
click at [171, 186] on div "WHY. CHIVAS 18 AÑOS" at bounding box center [143, 187] width 94 height 9
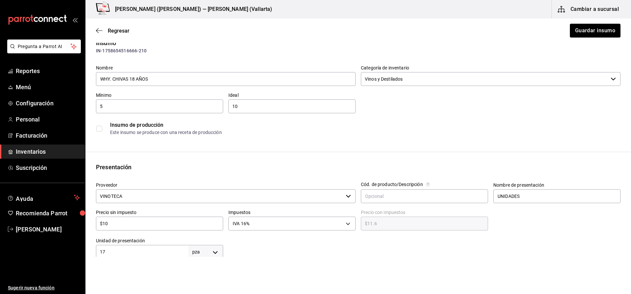
scroll to position [99, 0]
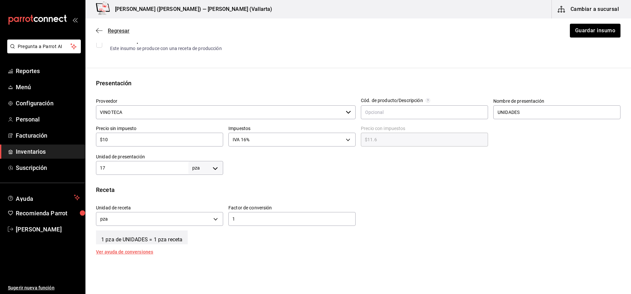
click at [114, 32] on span "Regresar" at bounding box center [119, 31] width 22 height 6
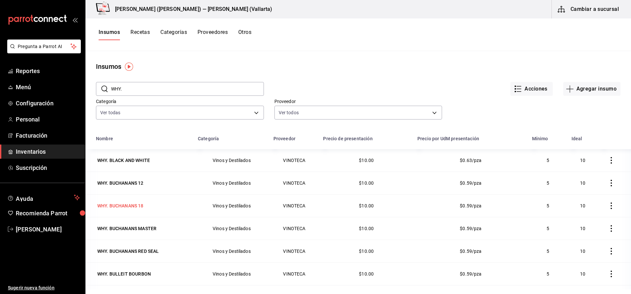
click at [142, 204] on div "WHY. BUCHANANS 18" at bounding box center [120, 205] width 46 height 7
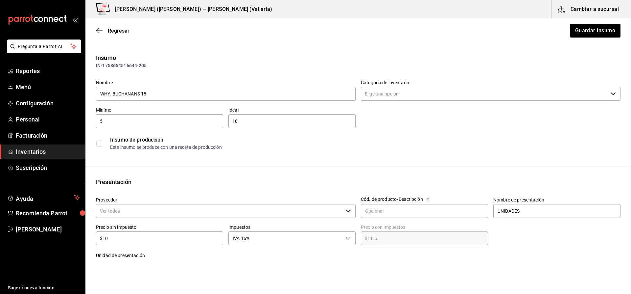
type input "Vinos y Destilados"
type input "VINOTECA"
click at [108, 31] on span "Regresar" at bounding box center [119, 31] width 22 height 6
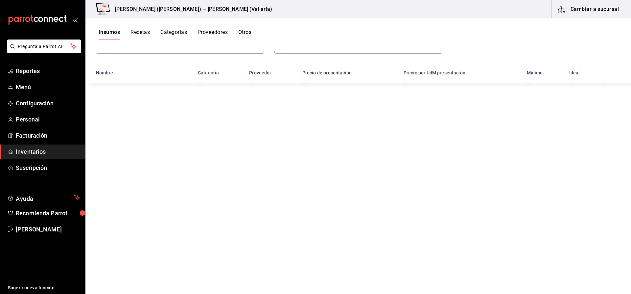
scroll to position [81, 0]
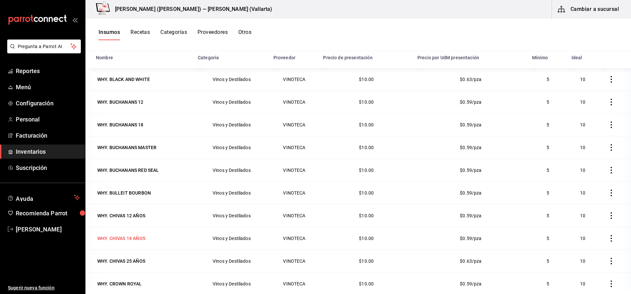
click at [164, 242] on div "WHY. CHIVAS 18 AÑOS" at bounding box center [143, 237] width 94 height 9
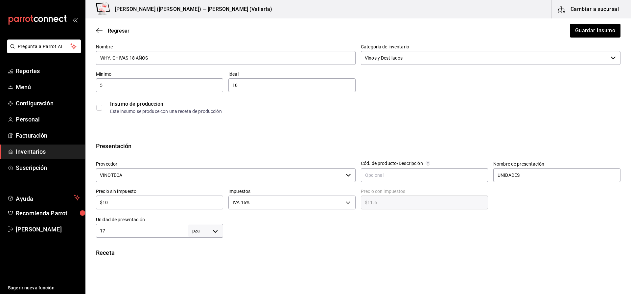
scroll to position [99, 0]
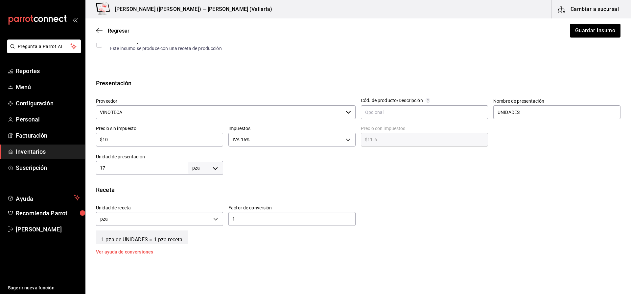
click at [117, 35] on div "Regresar Guardar insumo" at bounding box center [358, 30] width 546 height 24
click at [122, 28] on span "Regresar" at bounding box center [119, 31] width 22 height 6
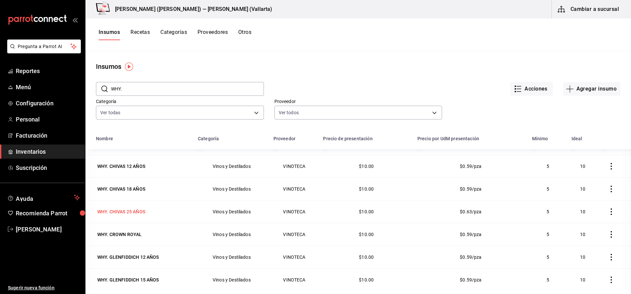
scroll to position [132, 0]
click at [148, 211] on div "WHY. CHIVAS 25 AÑOS" at bounding box center [143, 209] width 94 height 9
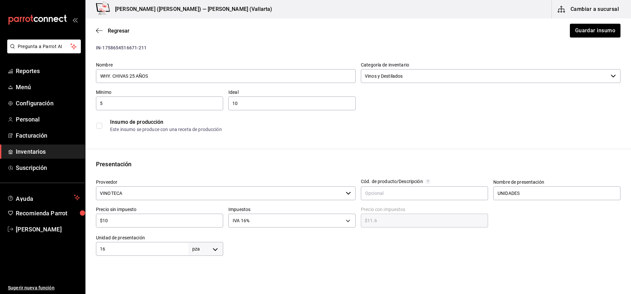
scroll to position [99, 0]
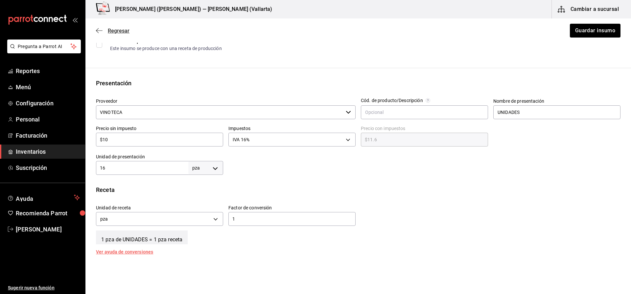
click at [112, 30] on span "Regresar" at bounding box center [119, 31] width 22 height 6
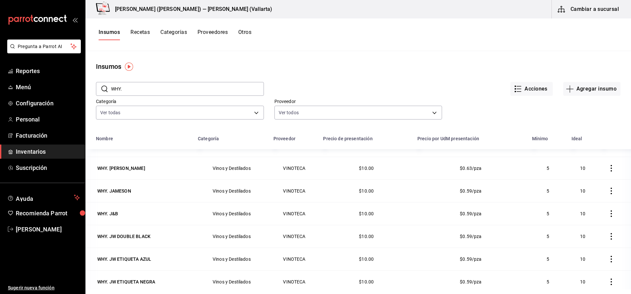
scroll to position [395, 0]
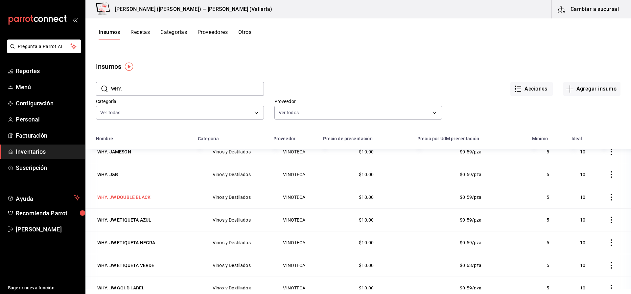
click at [142, 194] on div "WHY. JW DOUBLE BLACK" at bounding box center [123, 197] width 53 height 7
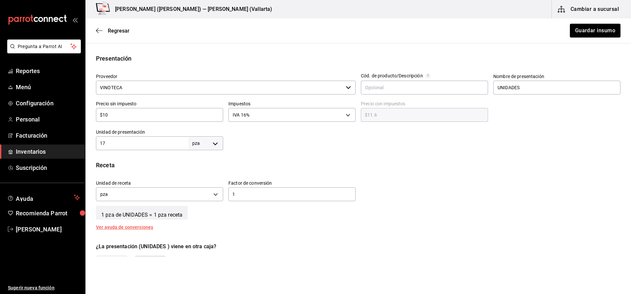
scroll to position [132, 0]
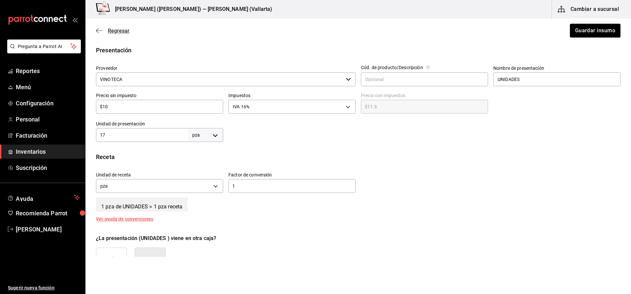
click at [119, 32] on span "Regresar" at bounding box center [119, 31] width 22 height 6
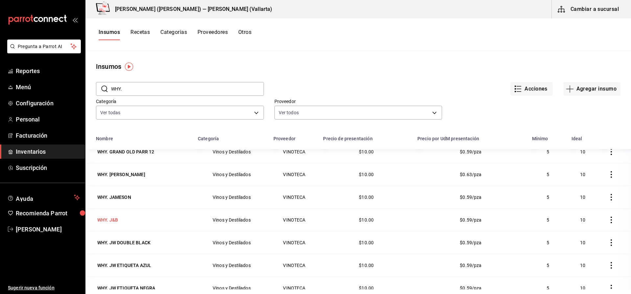
scroll to position [395, 0]
click at [136, 238] on div "WHY. JW ETIQUETA NEGRA" at bounding box center [126, 242] width 60 height 9
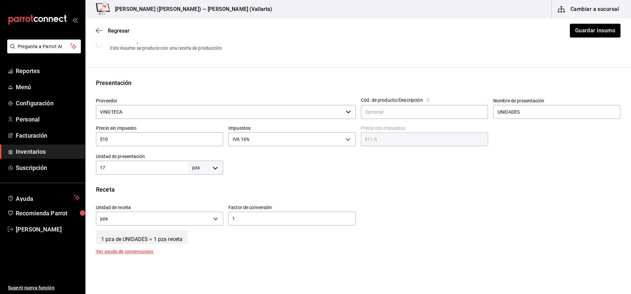
scroll to position [132, 0]
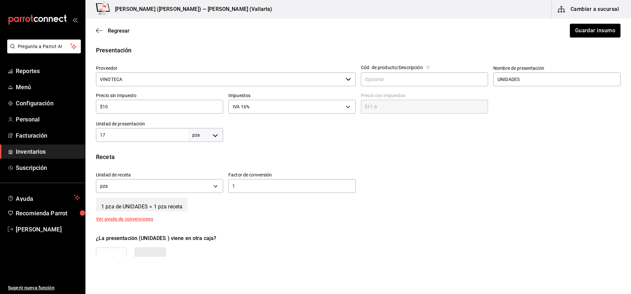
click at [123, 43] on div "Insumo IN-1758654516725-223 Nombre WHY. JW ETIQUETA NEGRA Categoría de inventar…" at bounding box center [358, 115] width 546 height 387
click at [114, 28] on span "Regresar" at bounding box center [119, 31] width 22 height 6
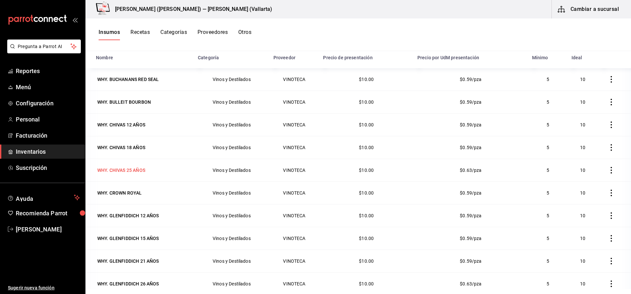
scroll to position [99, 0]
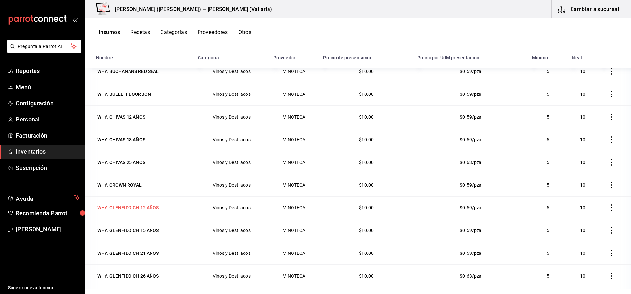
click at [141, 207] on div "WHY. GLENFIDDICH 12 AÑOS" at bounding box center [128, 207] width 62 height 7
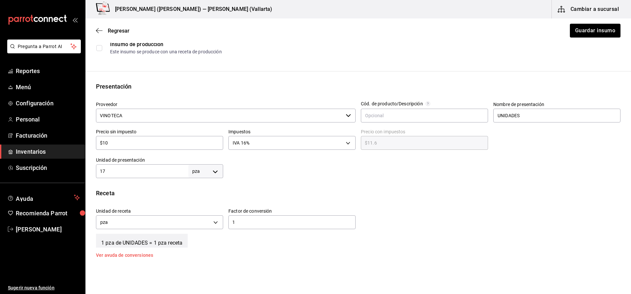
scroll to position [99, 0]
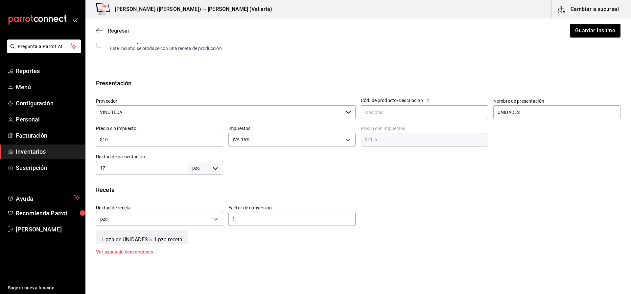
click at [121, 29] on span "Regresar" at bounding box center [119, 31] width 22 height 6
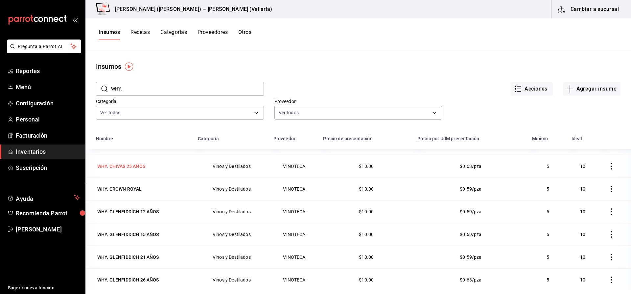
scroll to position [263, 0]
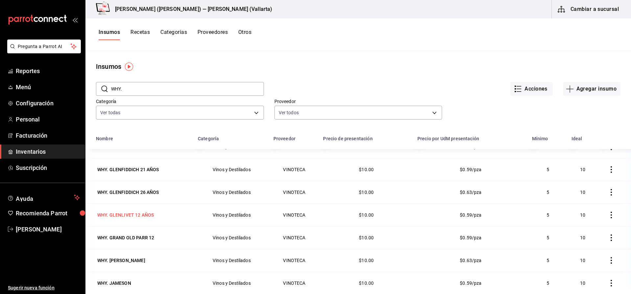
click at [148, 211] on div "WHY. GLENLIVET 12 AÑOS" at bounding box center [125, 214] width 59 height 9
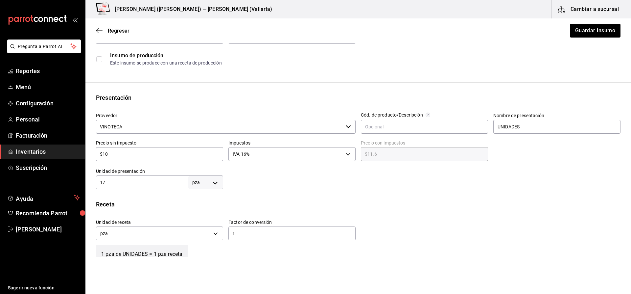
scroll to position [99, 0]
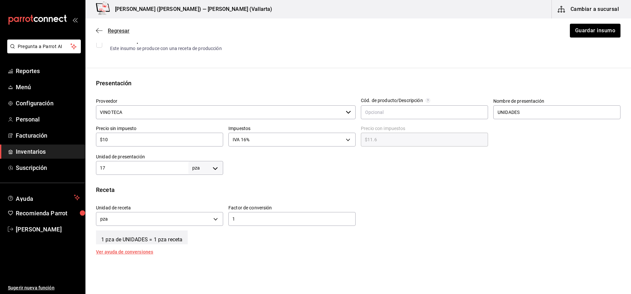
click at [124, 31] on span "Regresar" at bounding box center [119, 31] width 22 height 6
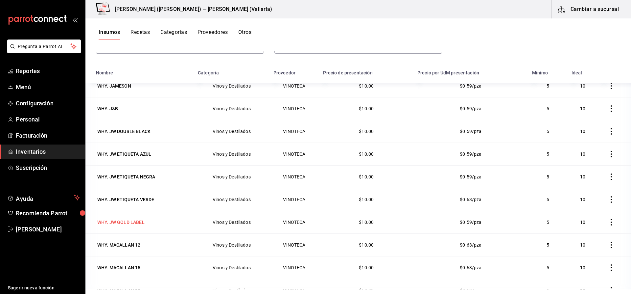
scroll to position [81, 0]
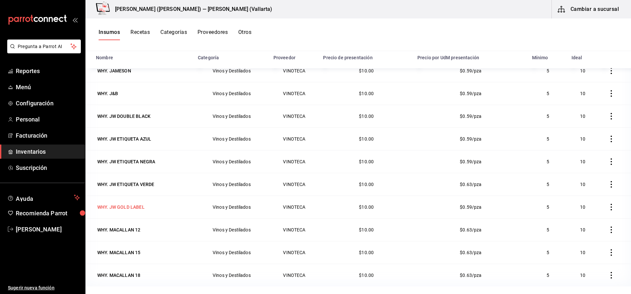
click at [134, 204] on div "WHY. JW GOLD LABEL" at bounding box center [120, 207] width 47 height 7
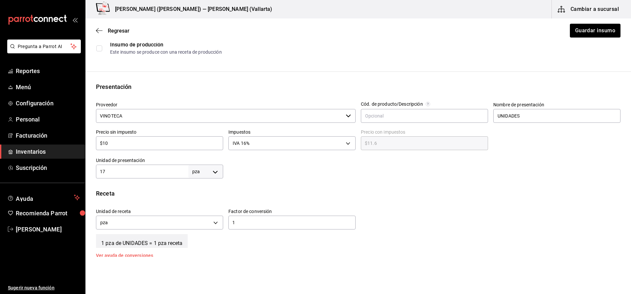
scroll to position [132, 0]
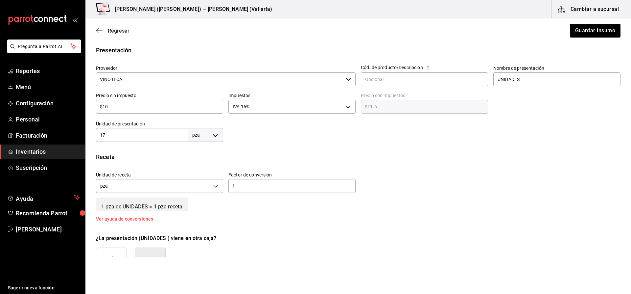
click at [126, 31] on span "Regresar" at bounding box center [119, 31] width 22 height 6
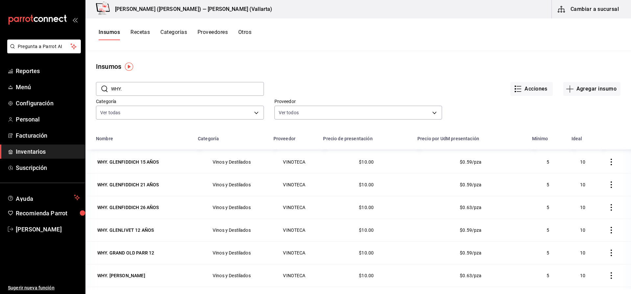
scroll to position [263, 0]
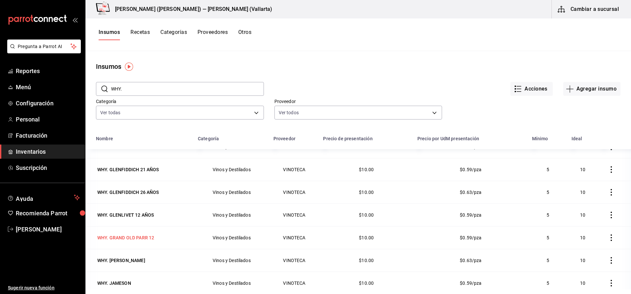
click at [150, 236] on div "WHY. GRAND OLD PARR 12" at bounding box center [125, 237] width 57 height 7
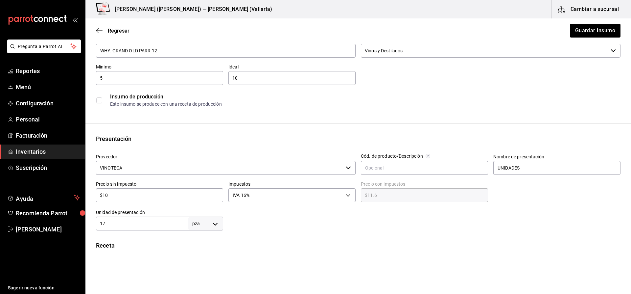
scroll to position [99, 0]
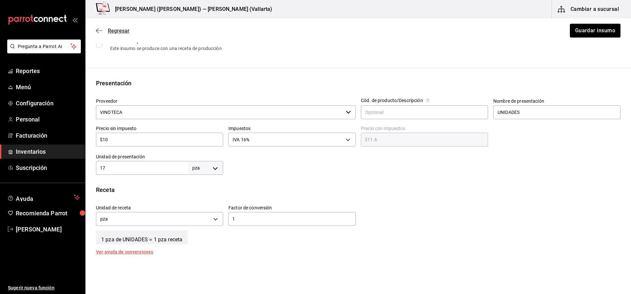
click at [118, 28] on span "Regresar" at bounding box center [119, 31] width 22 height 6
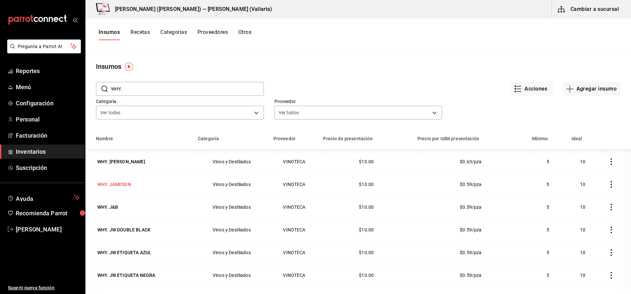
scroll to position [395, 0]
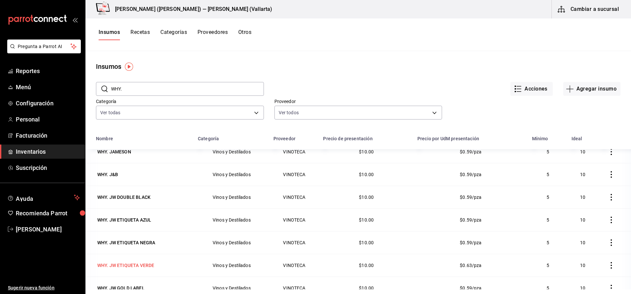
click at [134, 262] on div "WHY. JW ETIQUETA VERDE" at bounding box center [125, 265] width 57 height 7
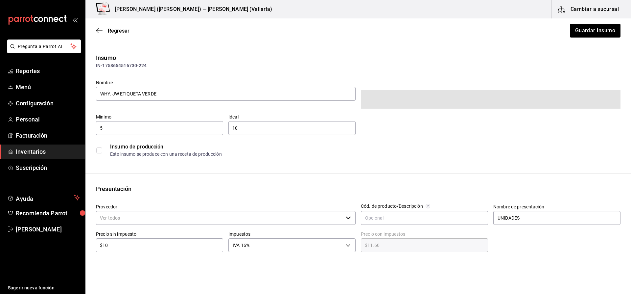
type input "VINOTECA"
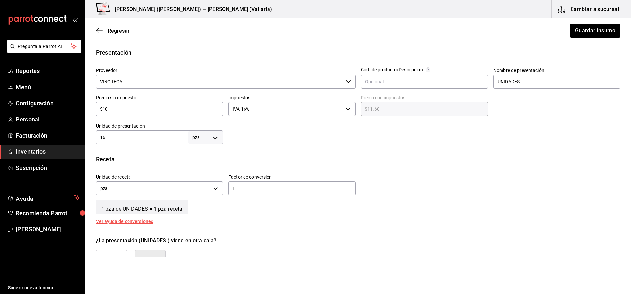
scroll to position [164, 0]
